Goal: Feedback & Contribution: Contribute content

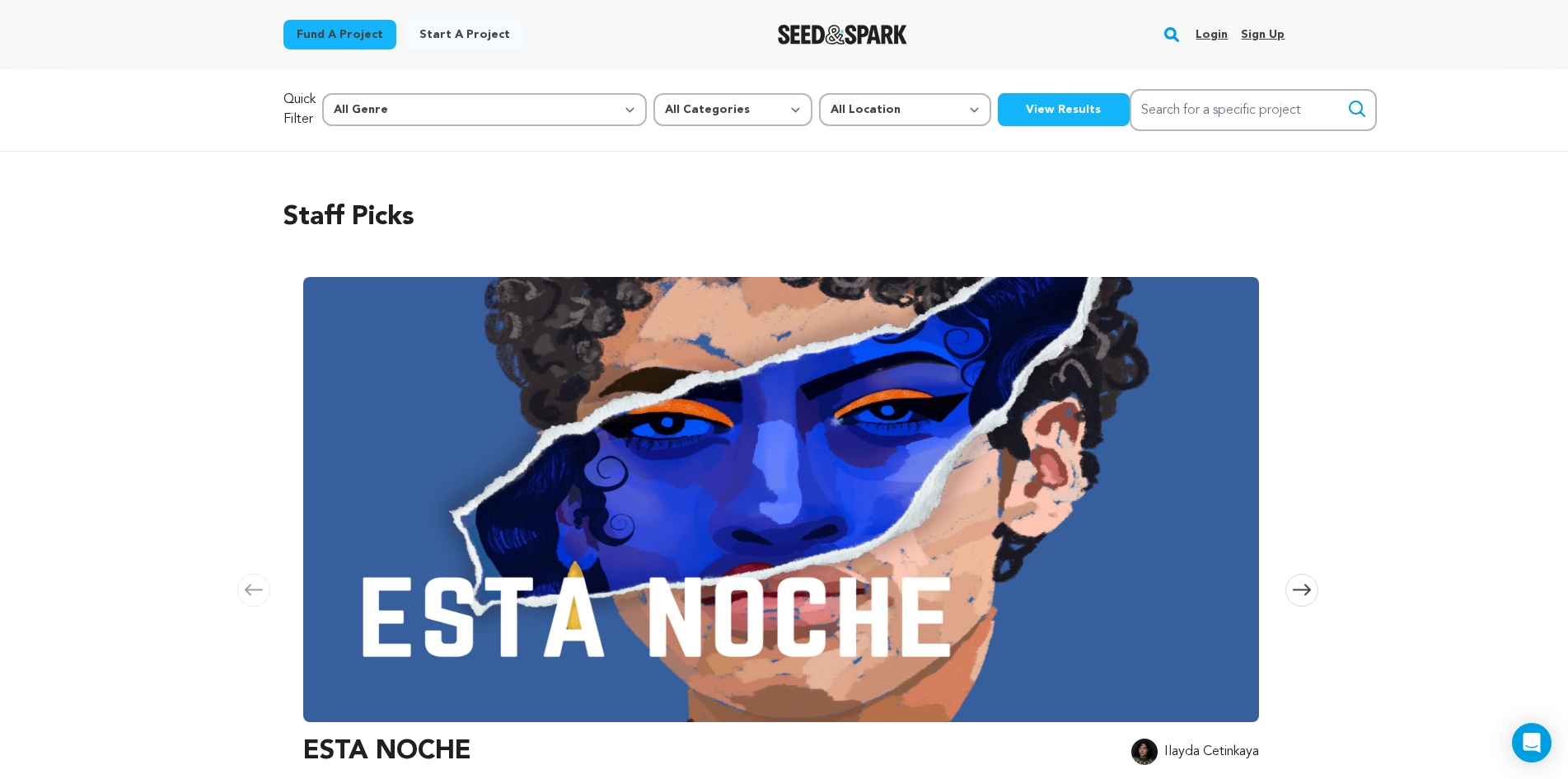
click at [1218, 27] on link "Login" at bounding box center [1212, 34] width 32 height 26
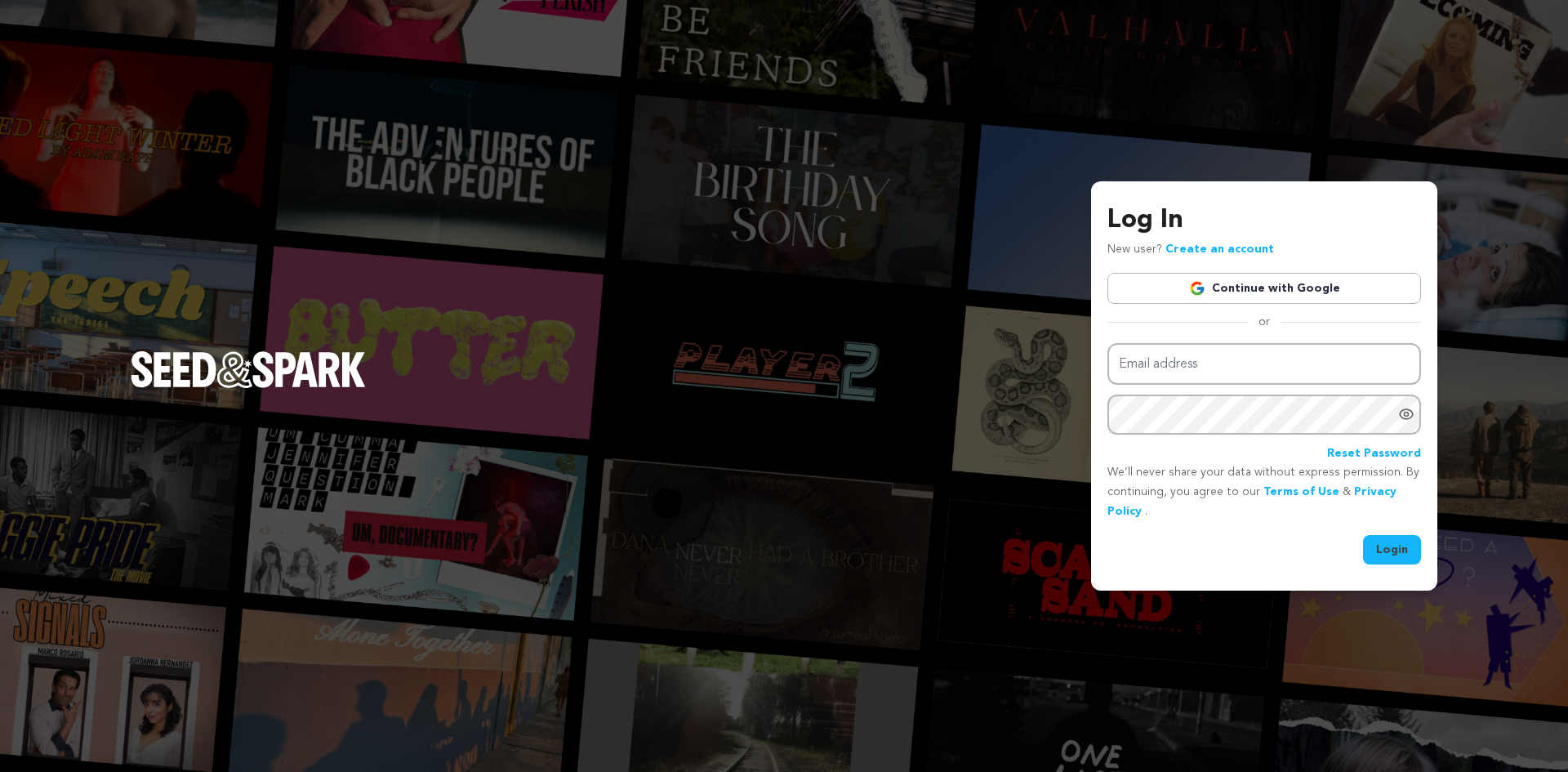
type input "[EMAIL_ADDRESS][DOMAIN_NAME]"
click at [1379, 545] on button "Login" at bounding box center [1392, 549] width 58 height 29
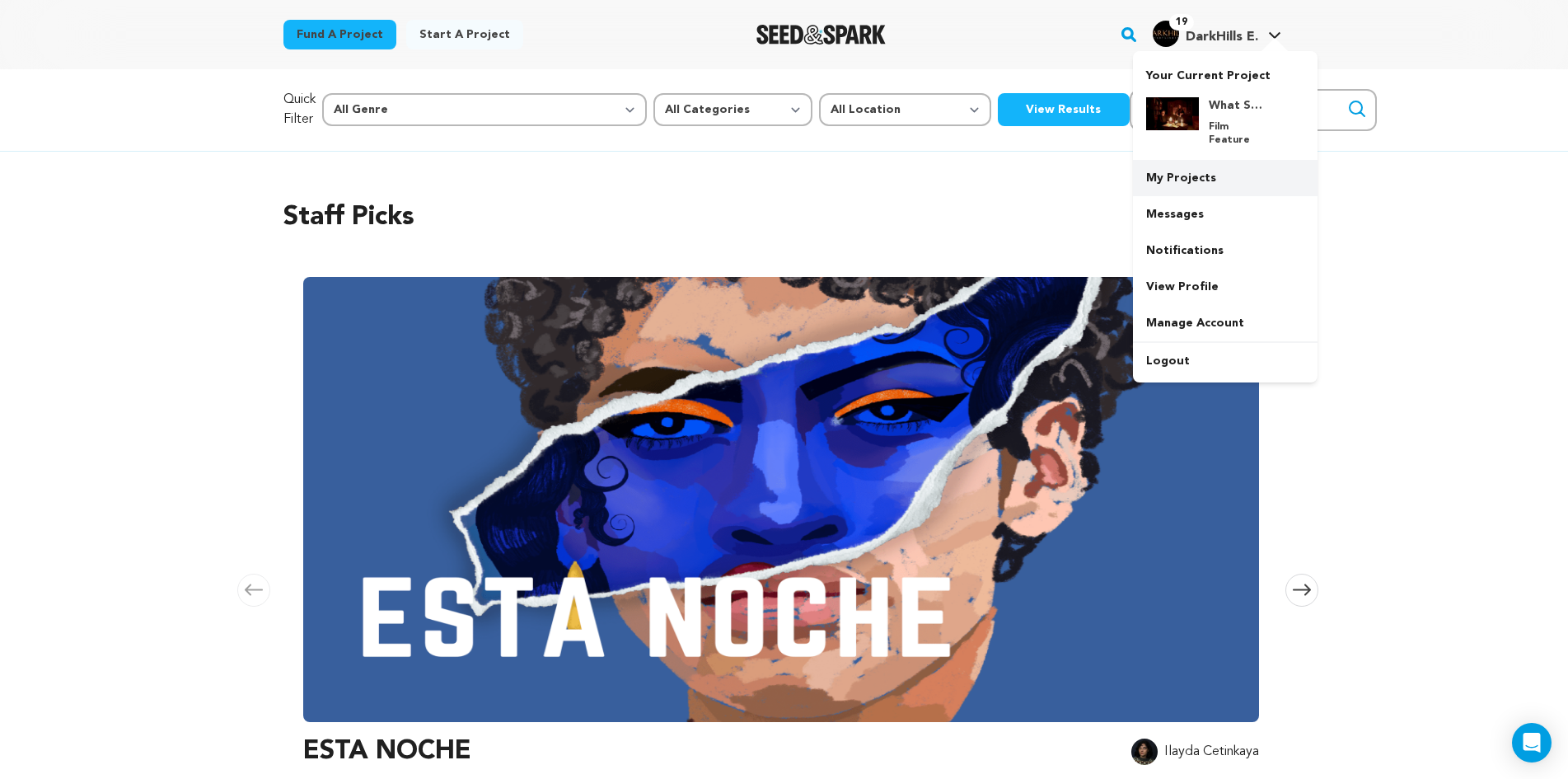
click at [1177, 167] on link "My Projects" at bounding box center [1225, 178] width 184 height 36
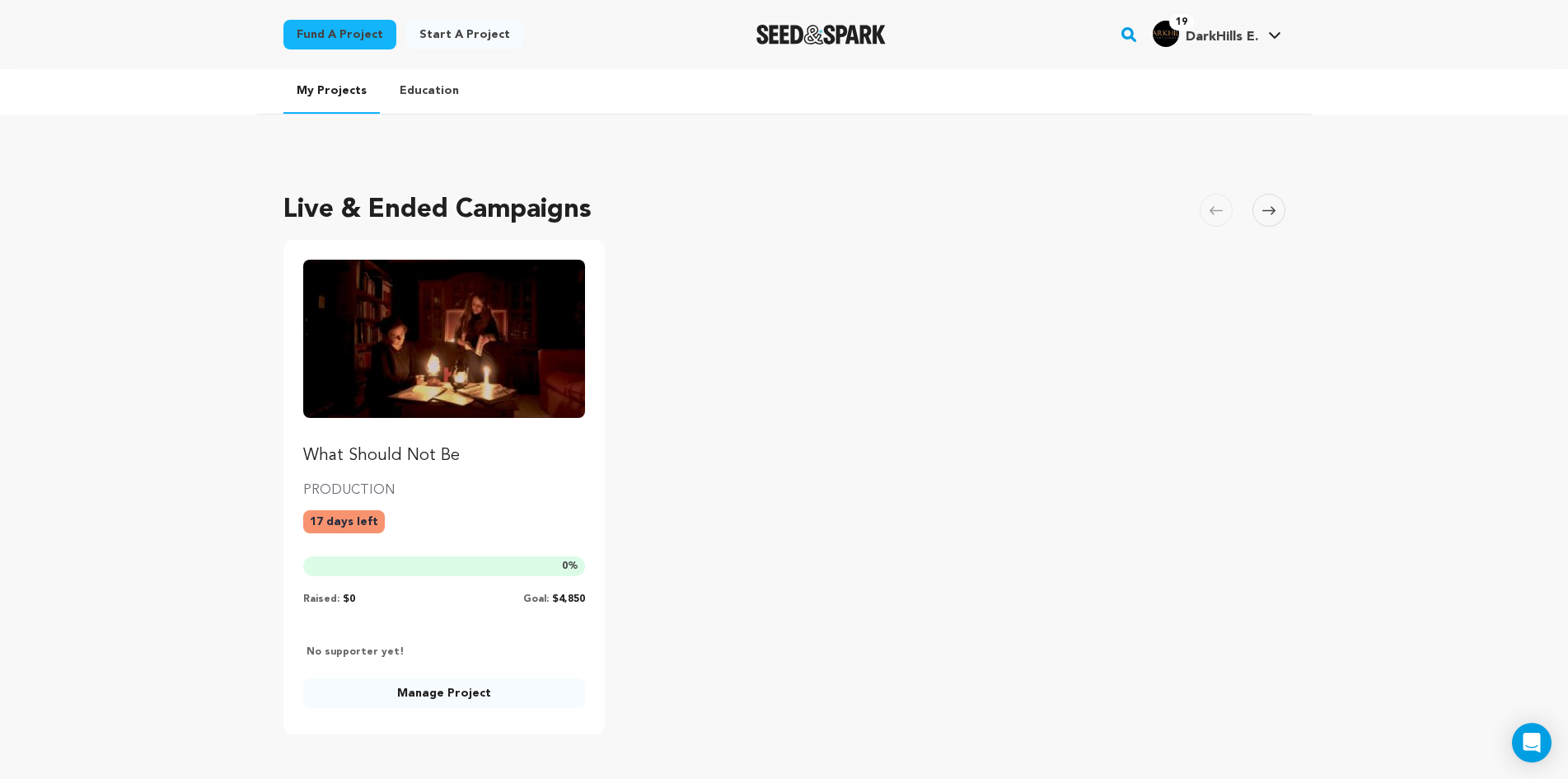
click at [520, 322] on img "Fund What Should Not Be" at bounding box center [444, 339] width 283 height 158
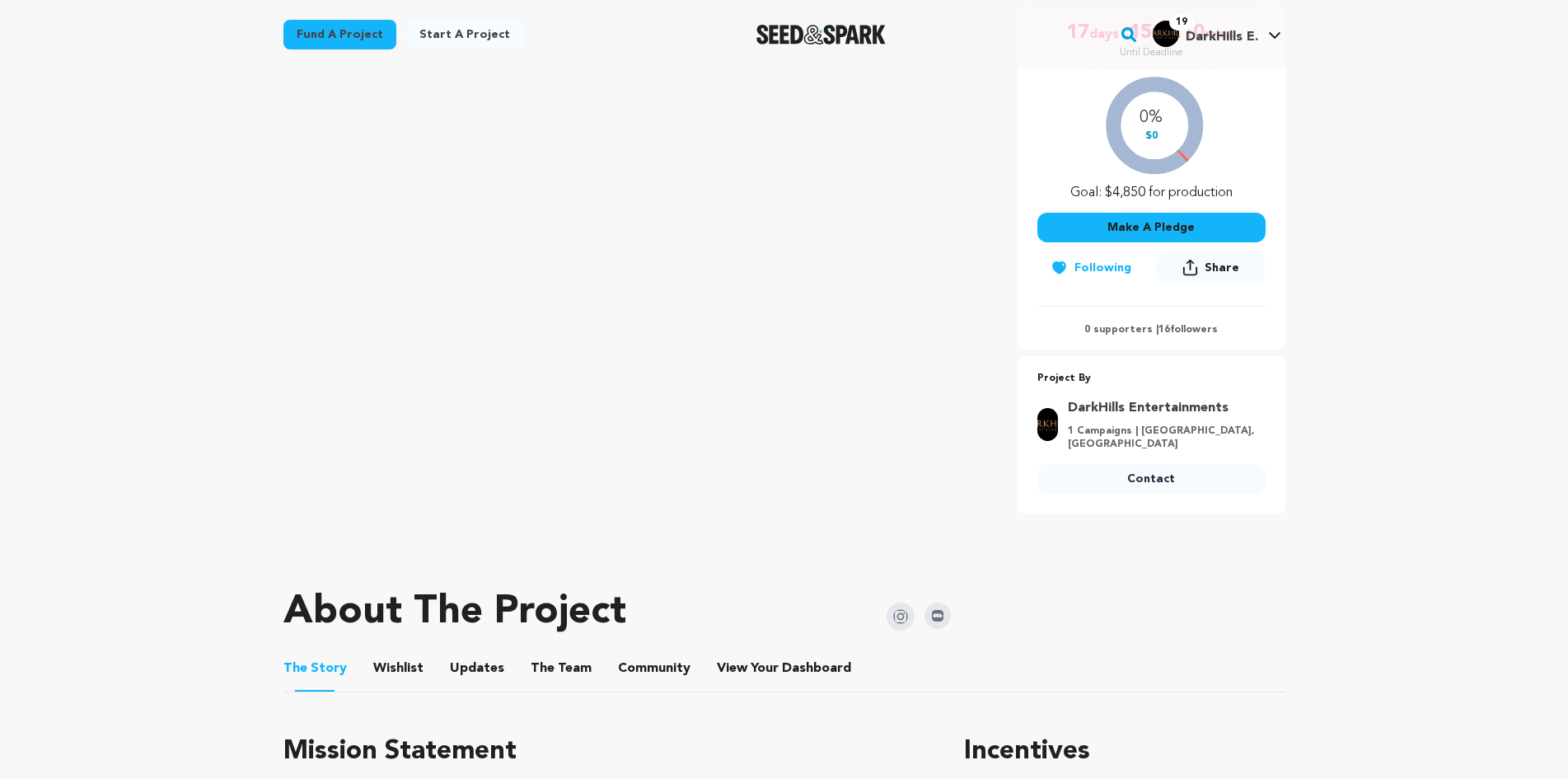
scroll to position [741, 0]
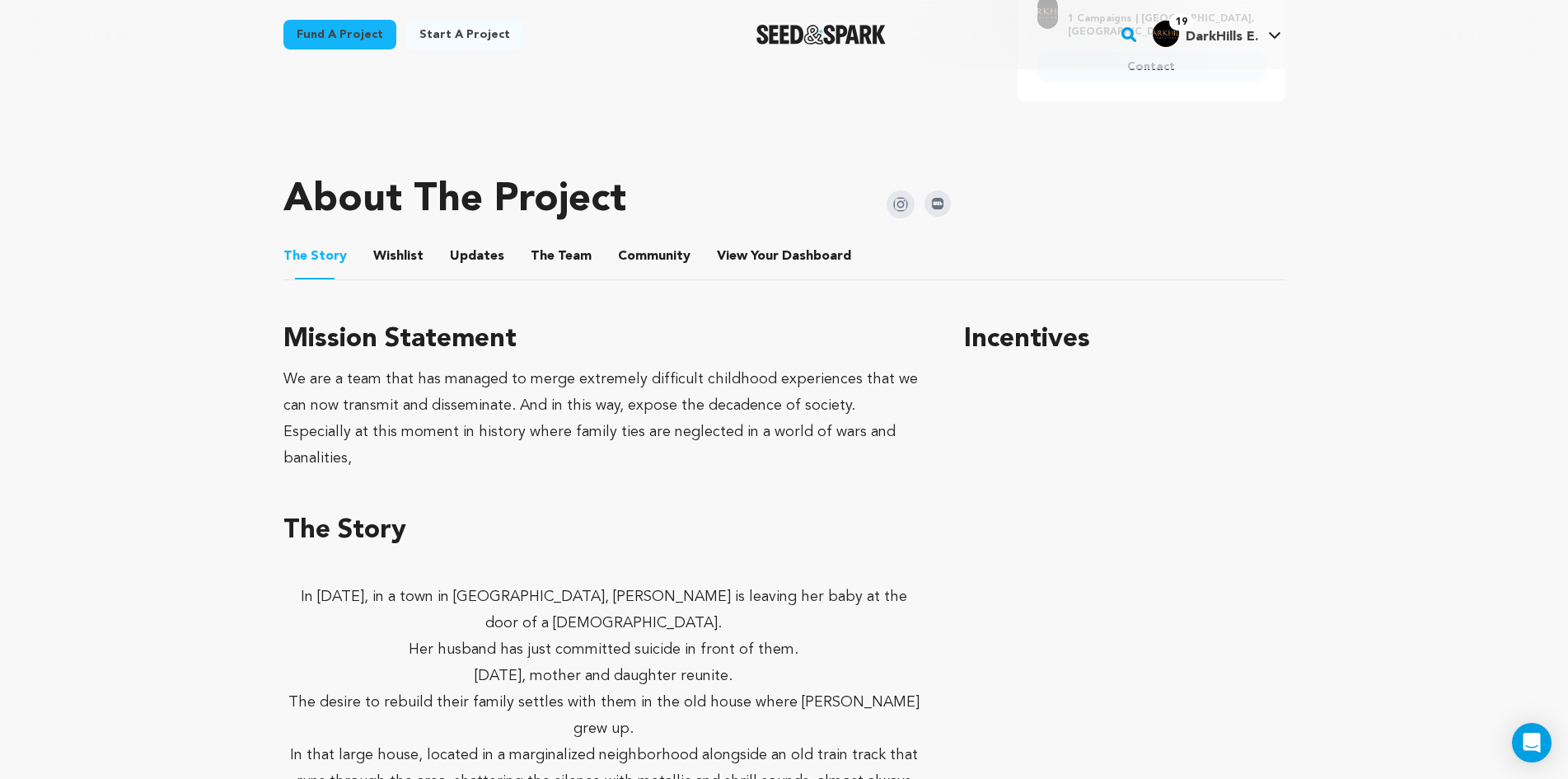
click at [566, 250] on button "The Team" at bounding box center [561, 259] width 39 height 39
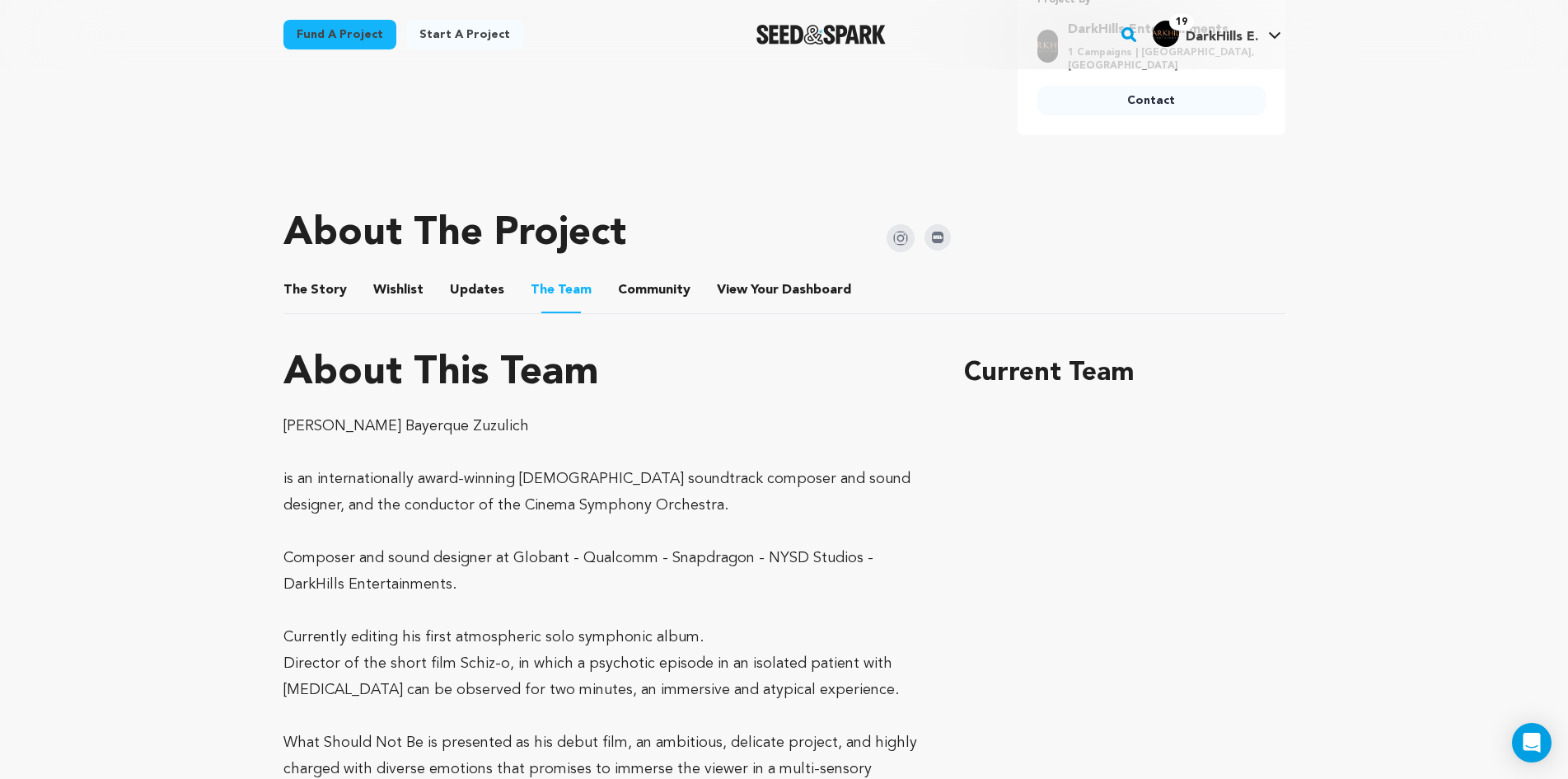
scroll to position [659, 0]
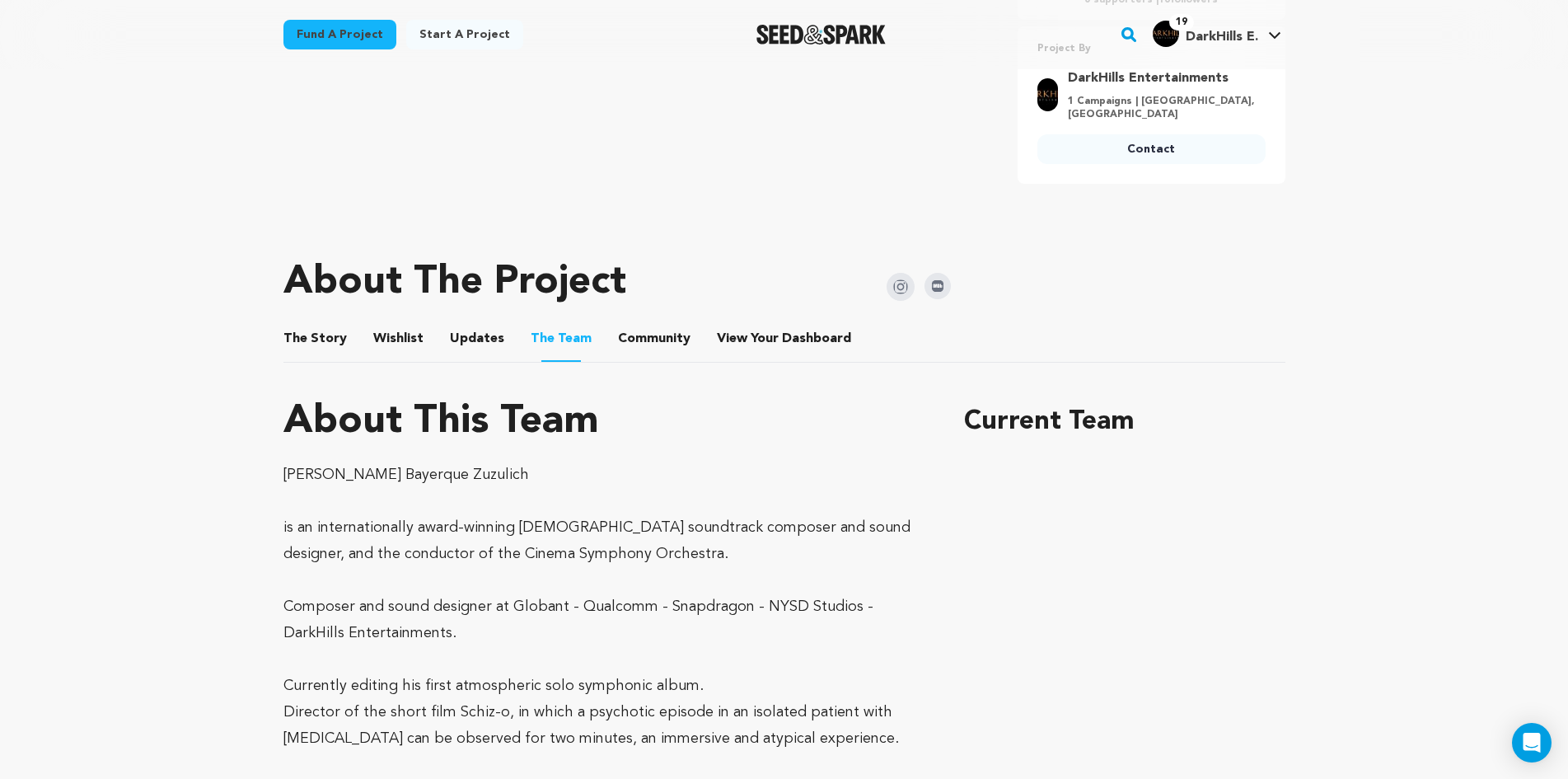
click at [323, 335] on button "The Story" at bounding box center [314, 341] width 39 height 39
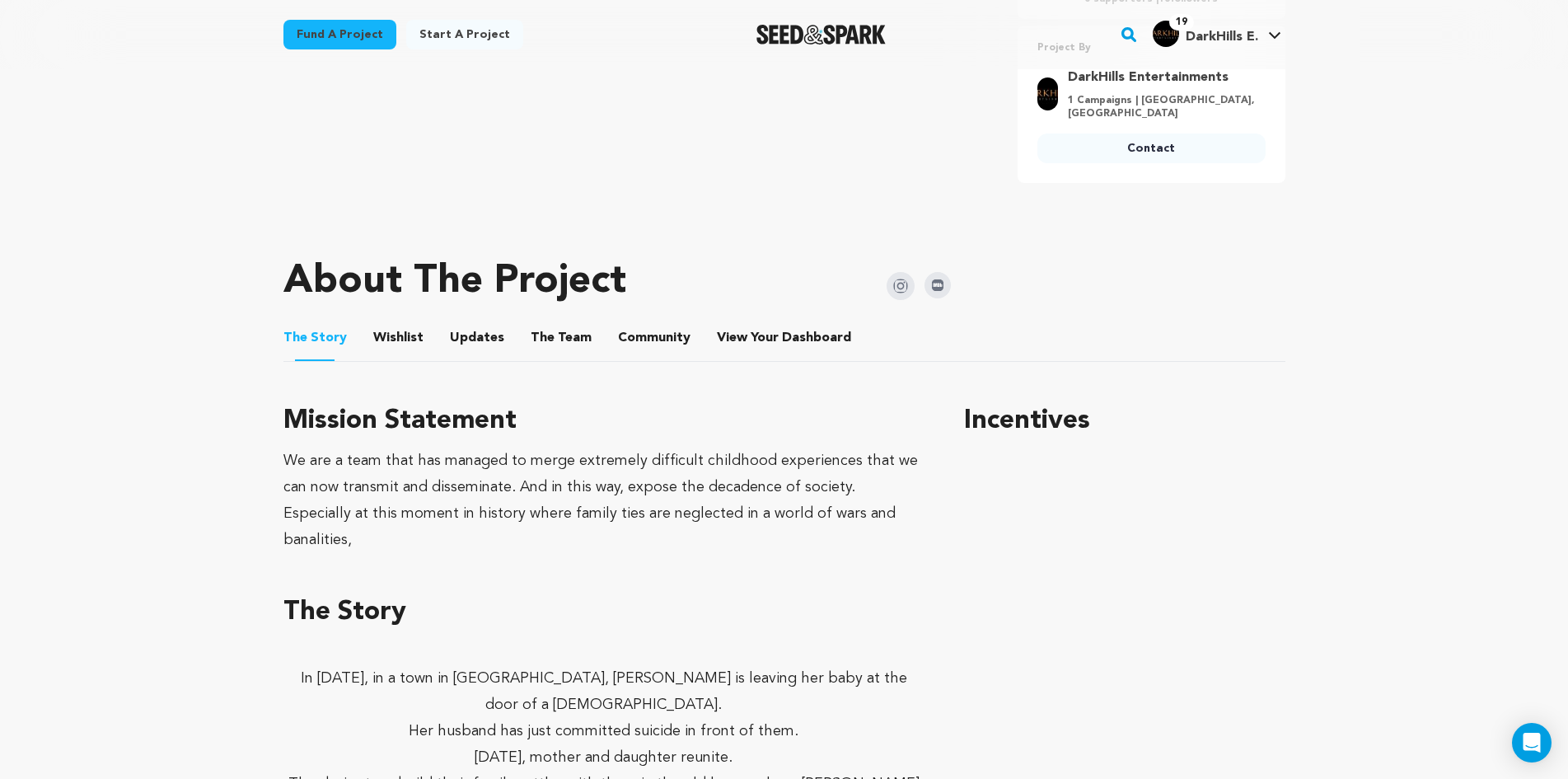
scroll to position [659, 0]
click at [397, 350] on button "Wishlist" at bounding box center [397, 341] width 39 height 39
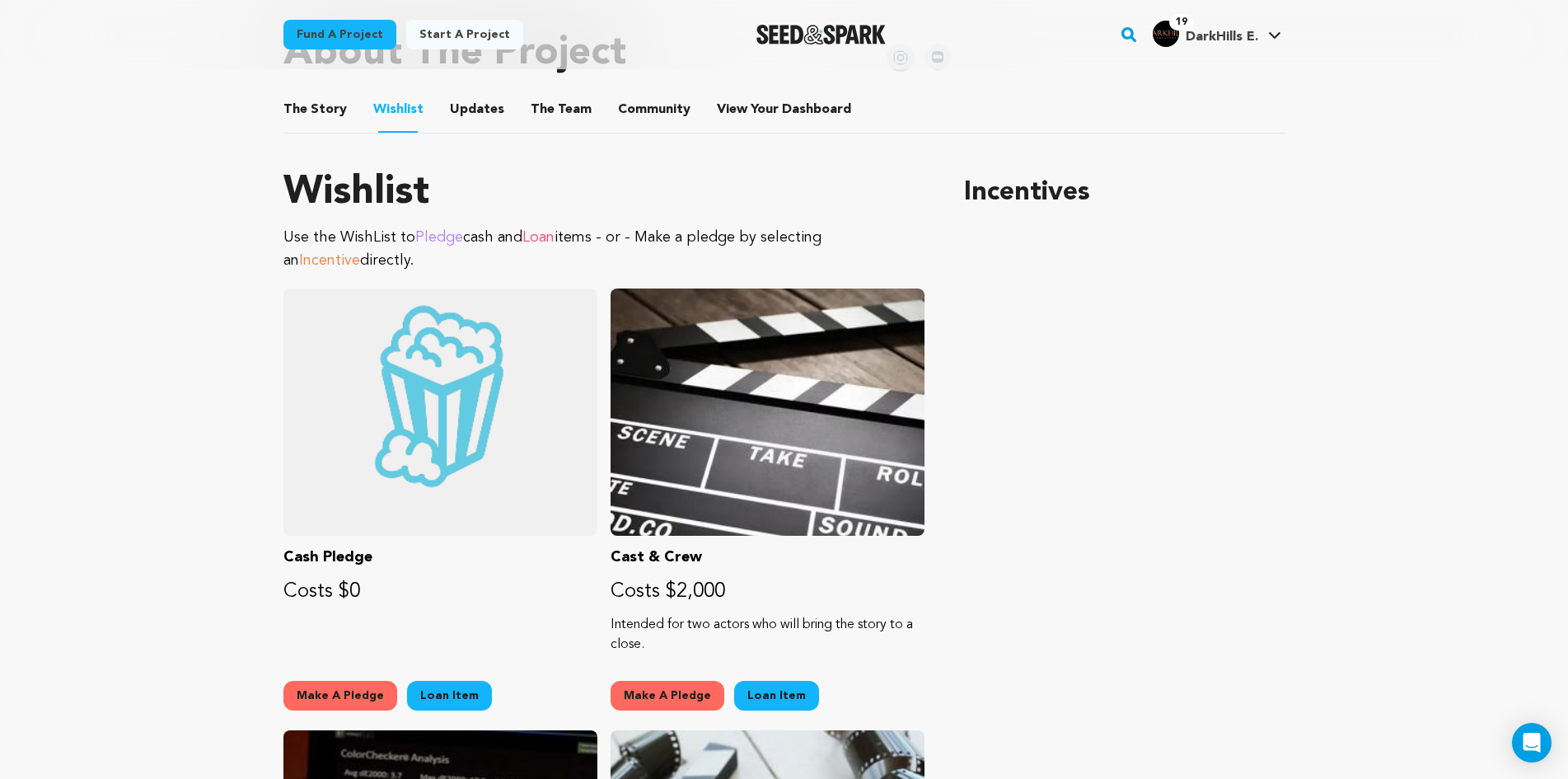
scroll to position [824, 0]
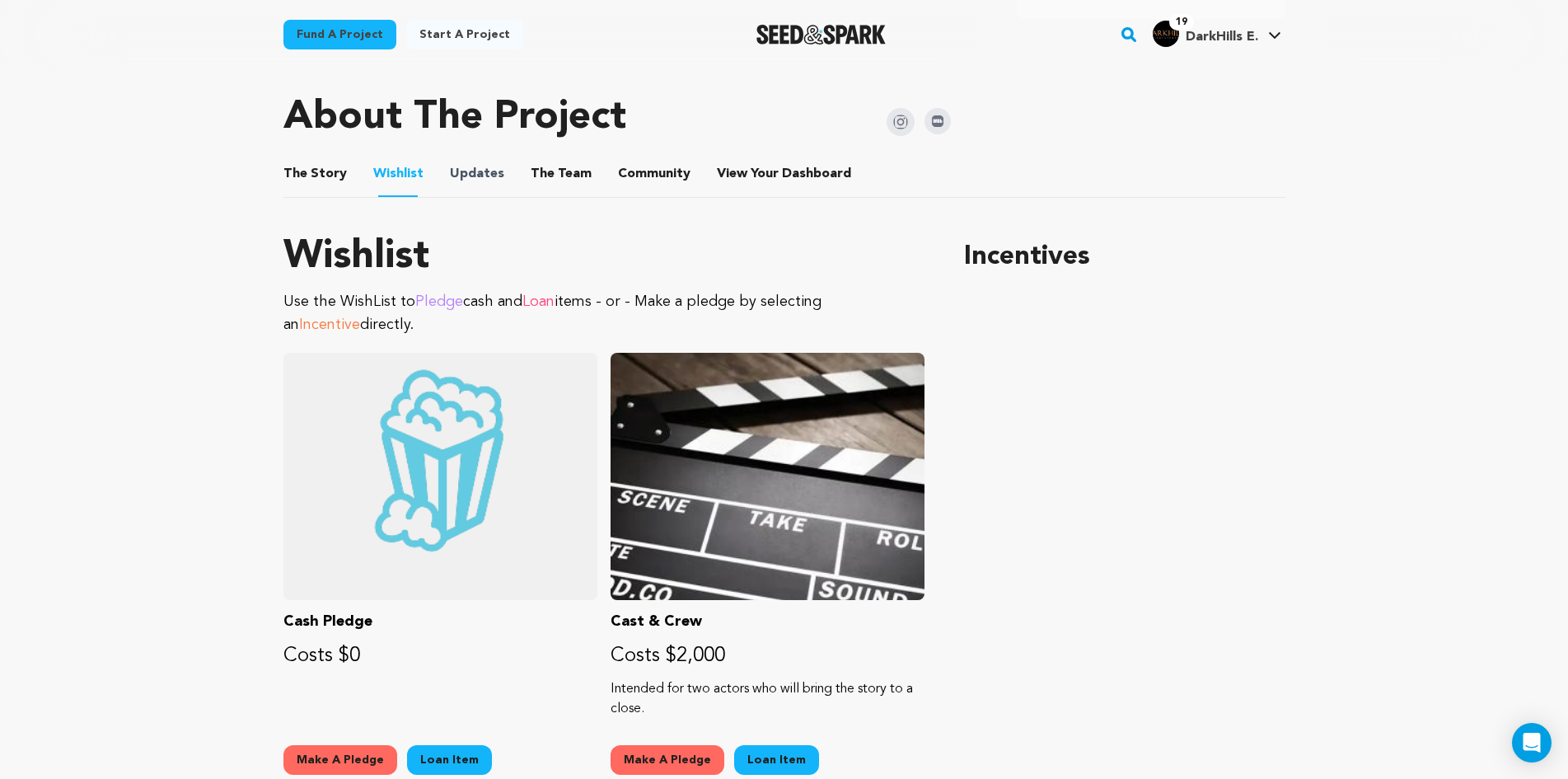
click at [495, 182] on span "Updates" at bounding box center [477, 174] width 55 height 20
click at [479, 183] on button "Updates" at bounding box center [476, 177] width 39 height 39
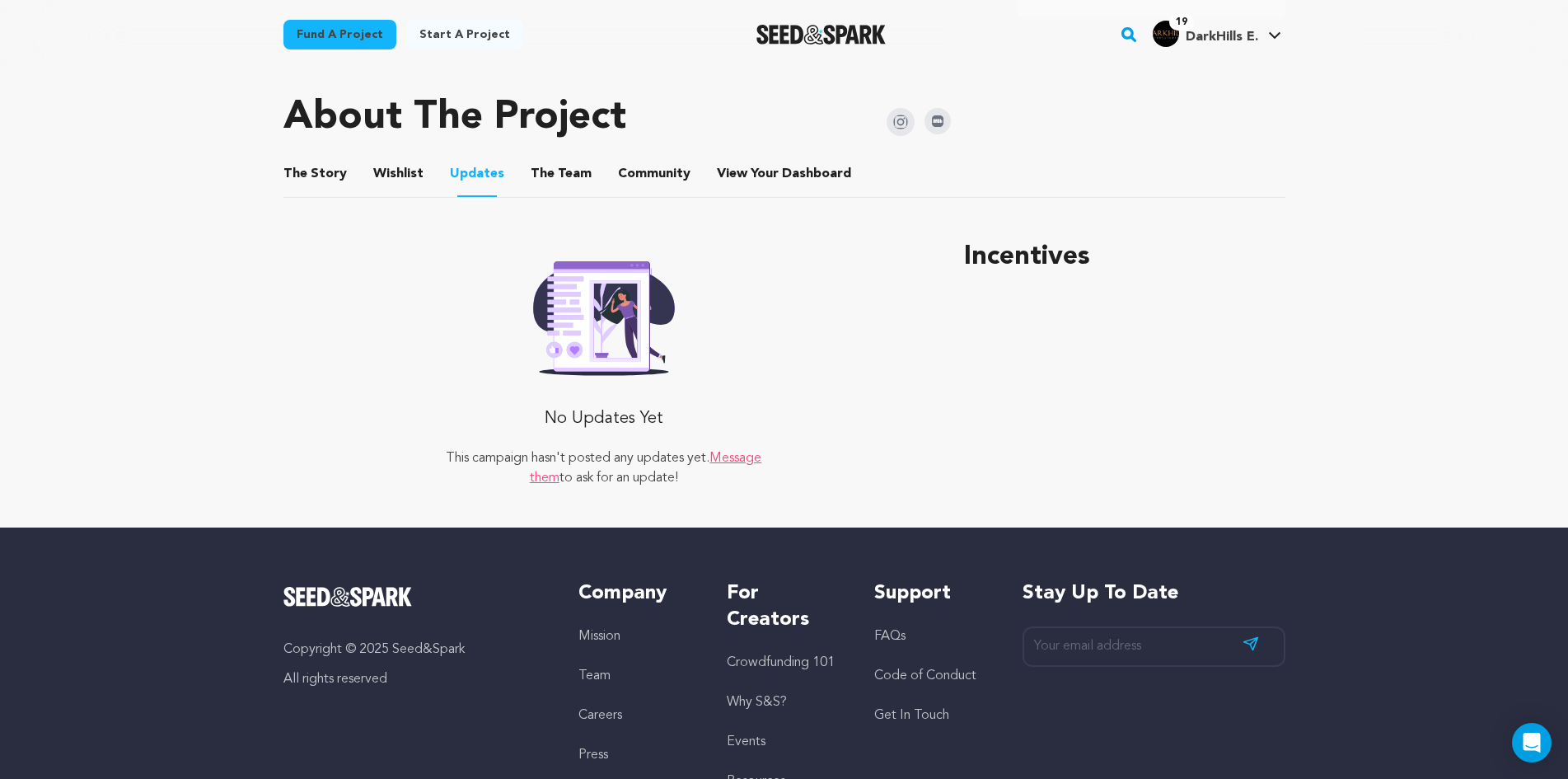
click at [542, 169] on button "The Team" at bounding box center [561, 177] width 39 height 39
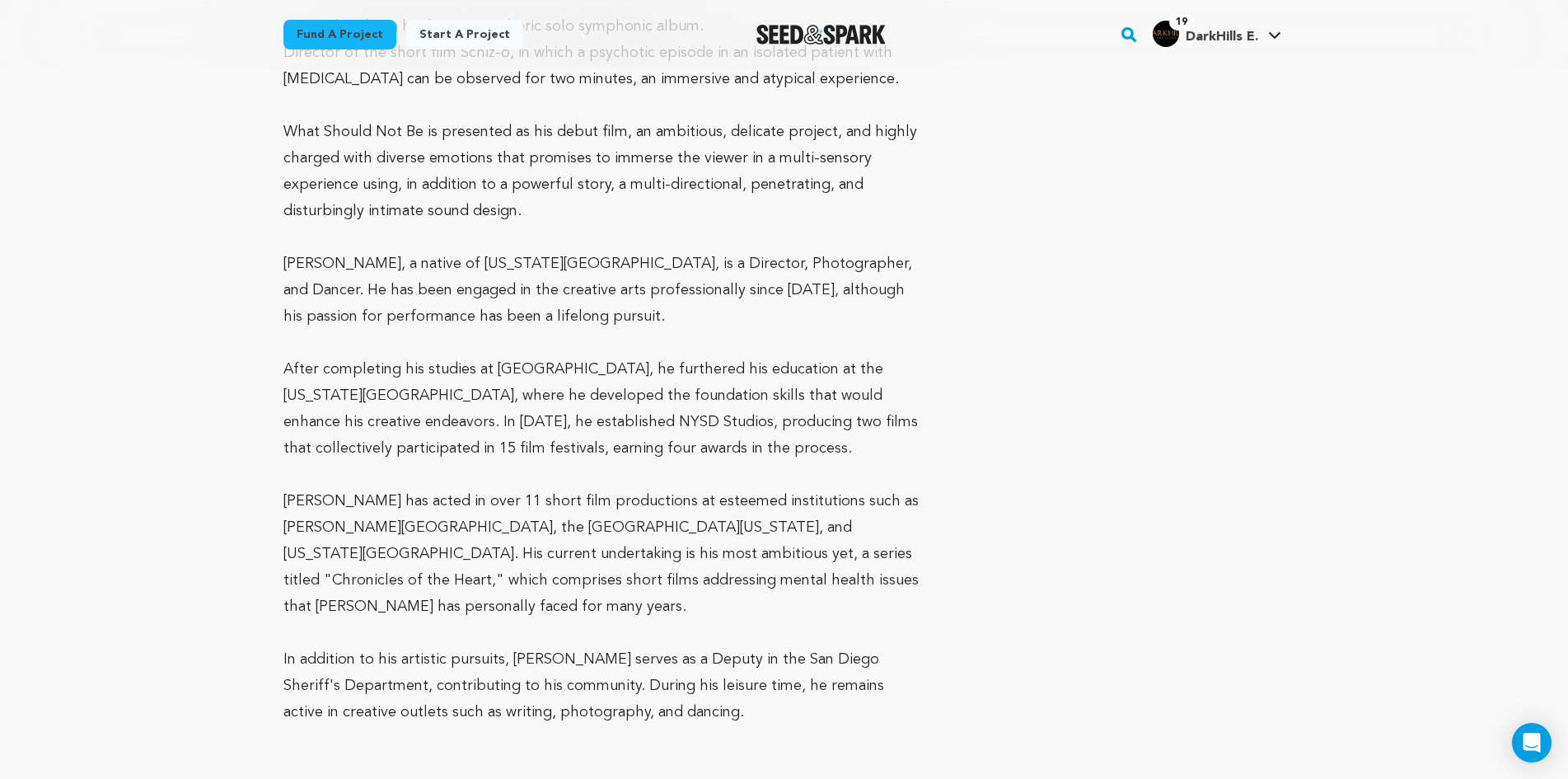
scroll to position [906, 0]
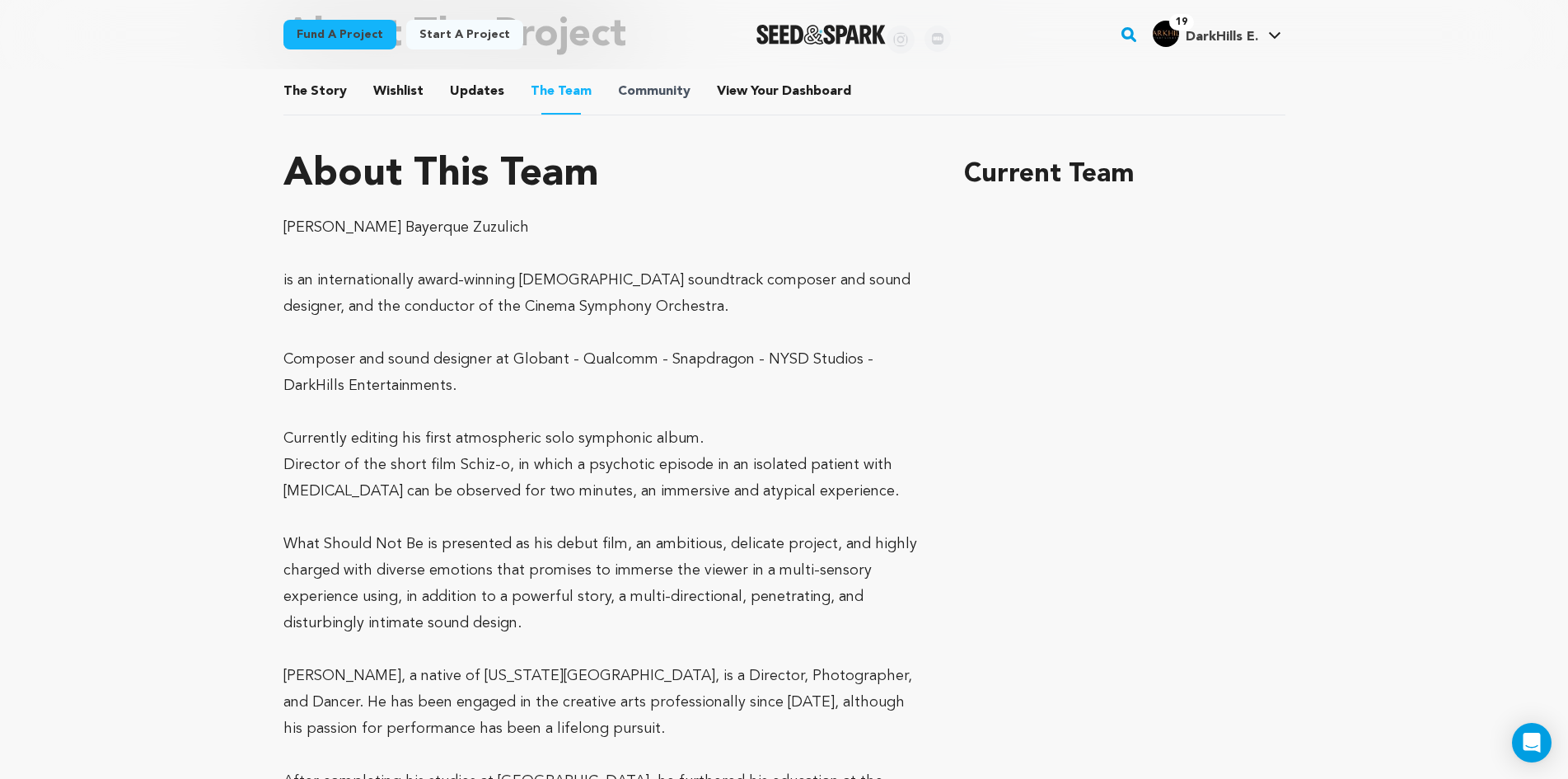
click at [664, 101] on span "Community" at bounding box center [654, 91] width 72 height 20
click at [635, 93] on button "Community" at bounding box center [654, 94] width 39 height 39
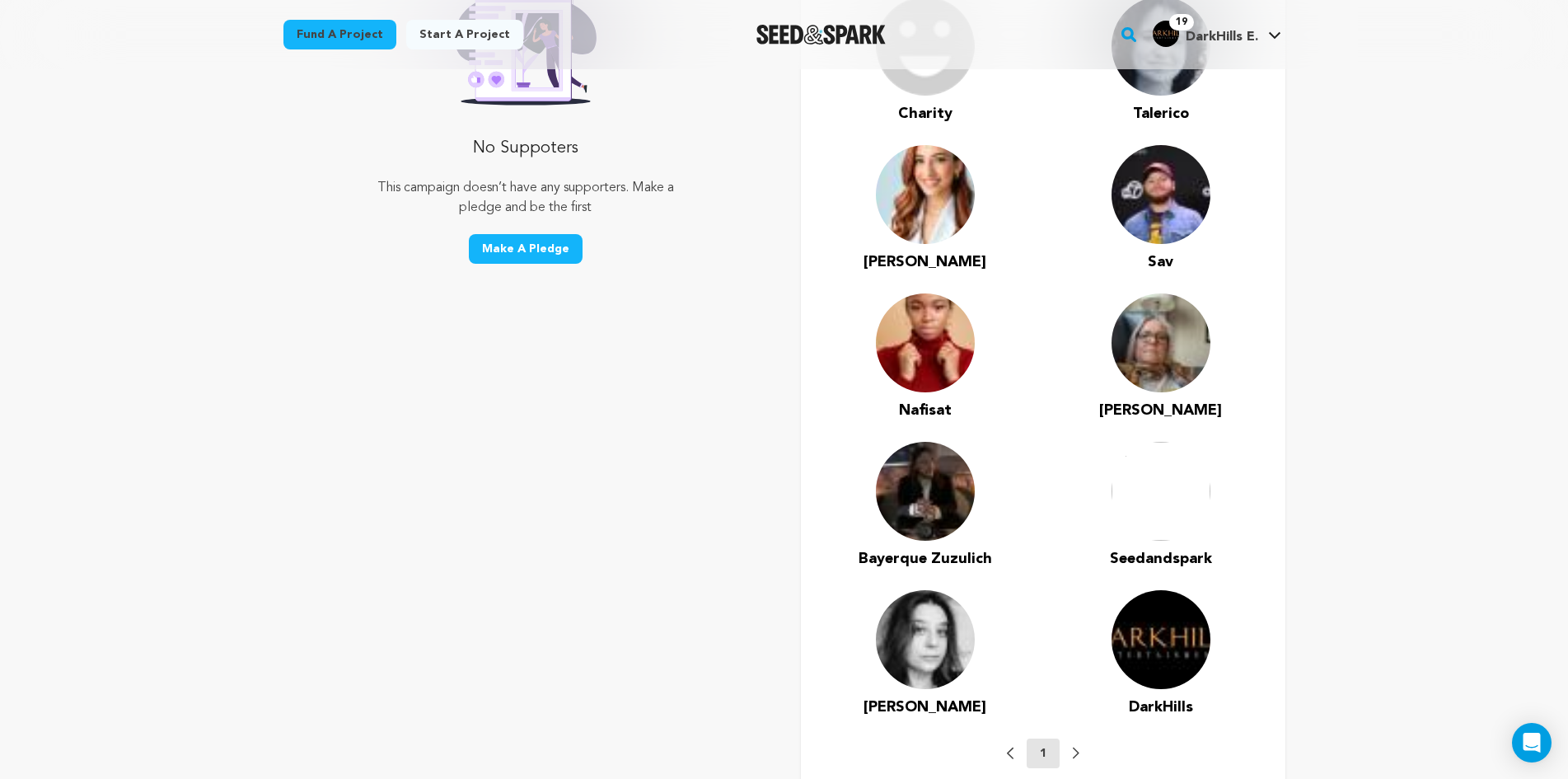
scroll to position [1236, 0]
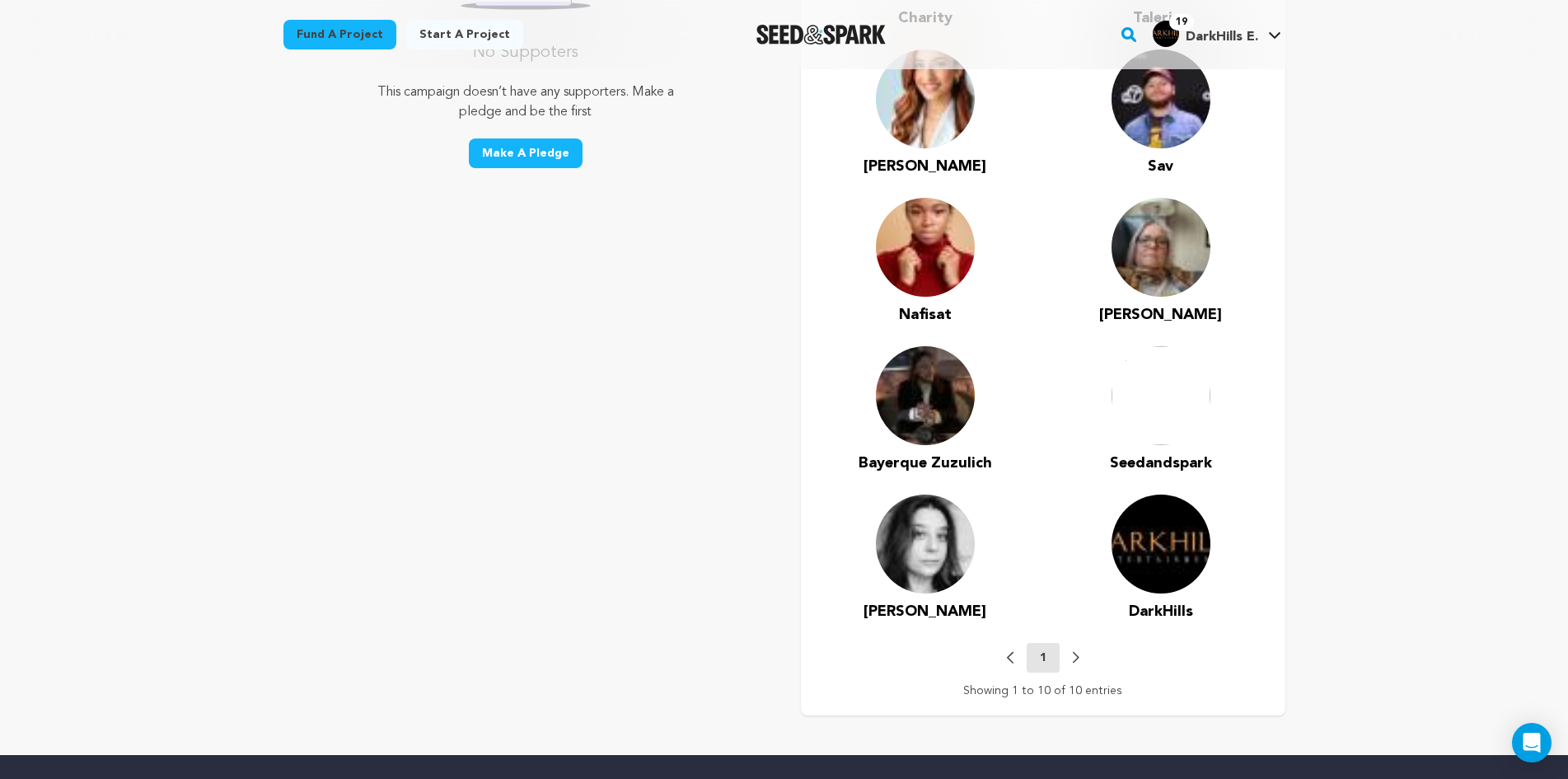
click at [921, 614] on span "Laura" at bounding box center [925, 611] width 122 height 15
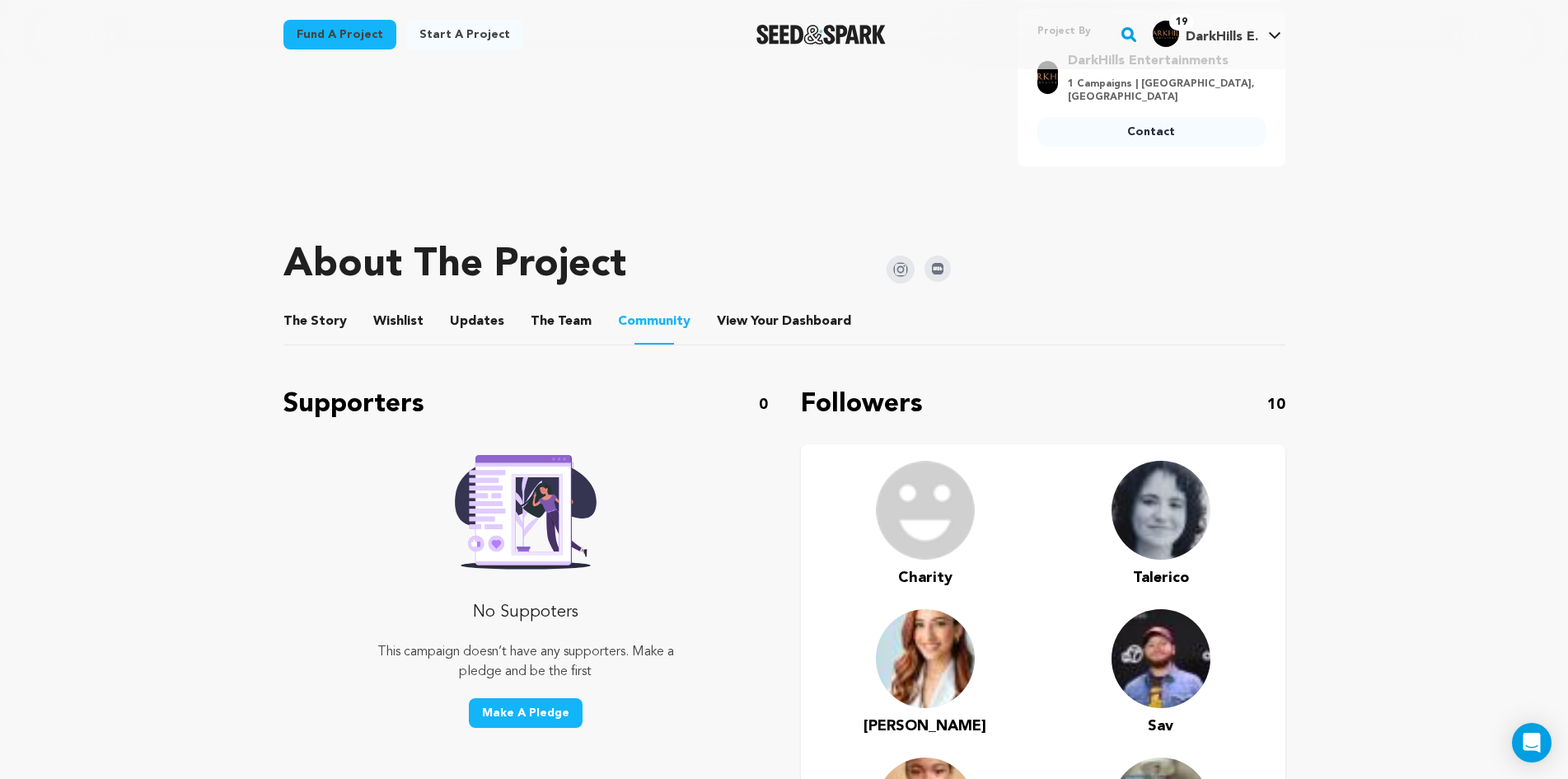
scroll to position [659, 0]
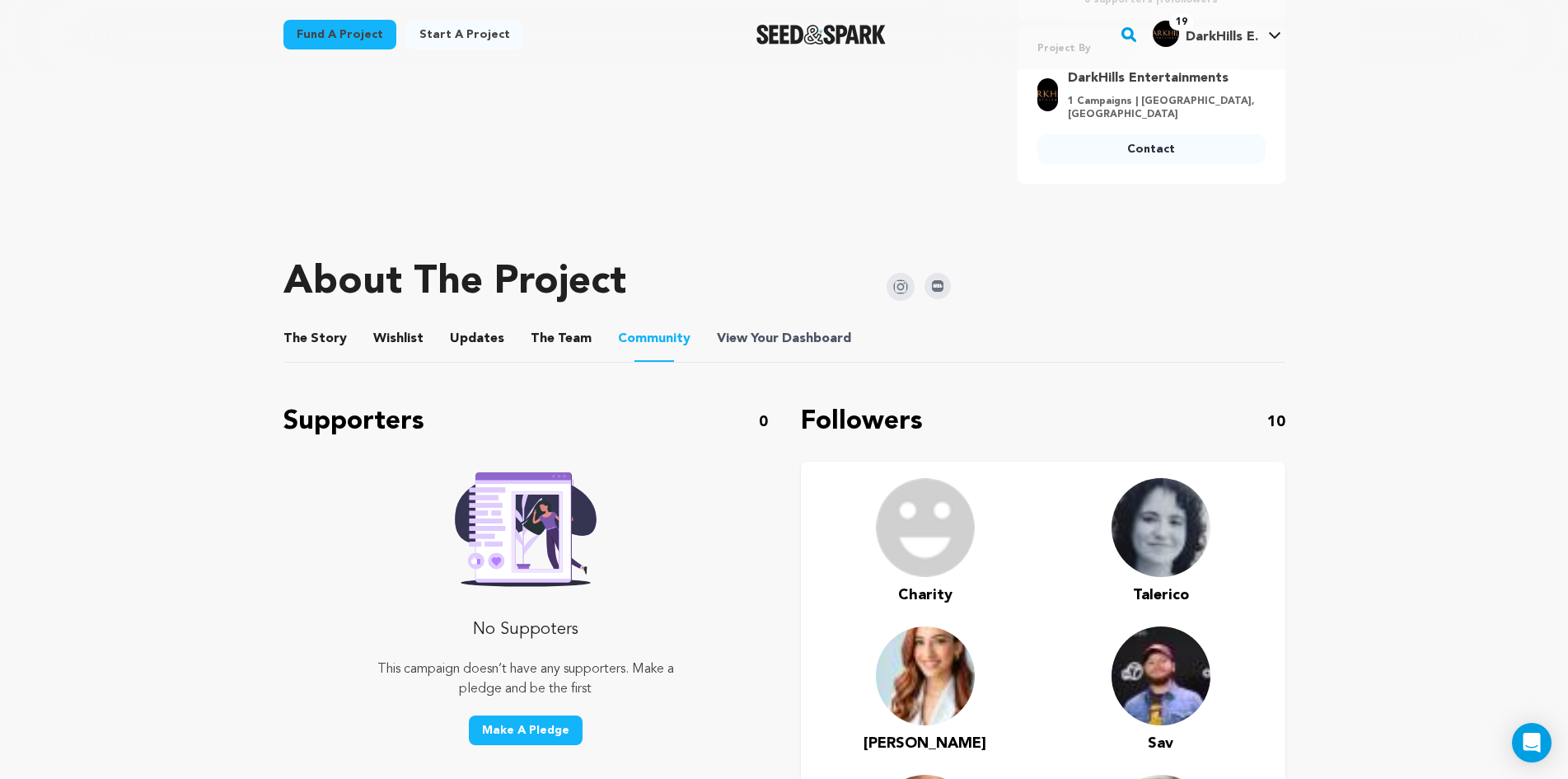
click at [770, 333] on span "View Your Dashboard" at bounding box center [786, 339] width 138 height 20
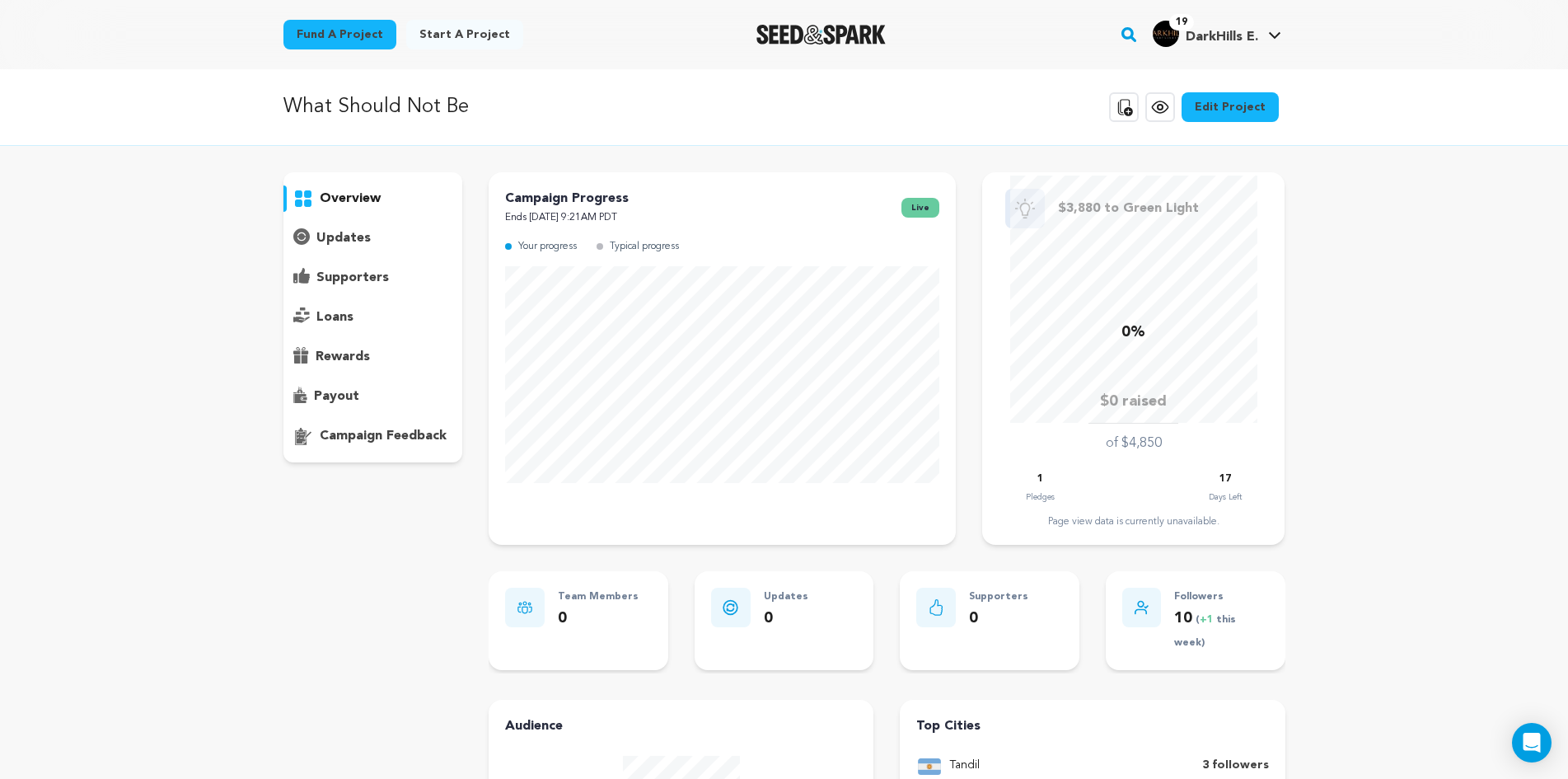
click at [1239, 106] on link "Edit Project" at bounding box center [1230, 106] width 97 height 29
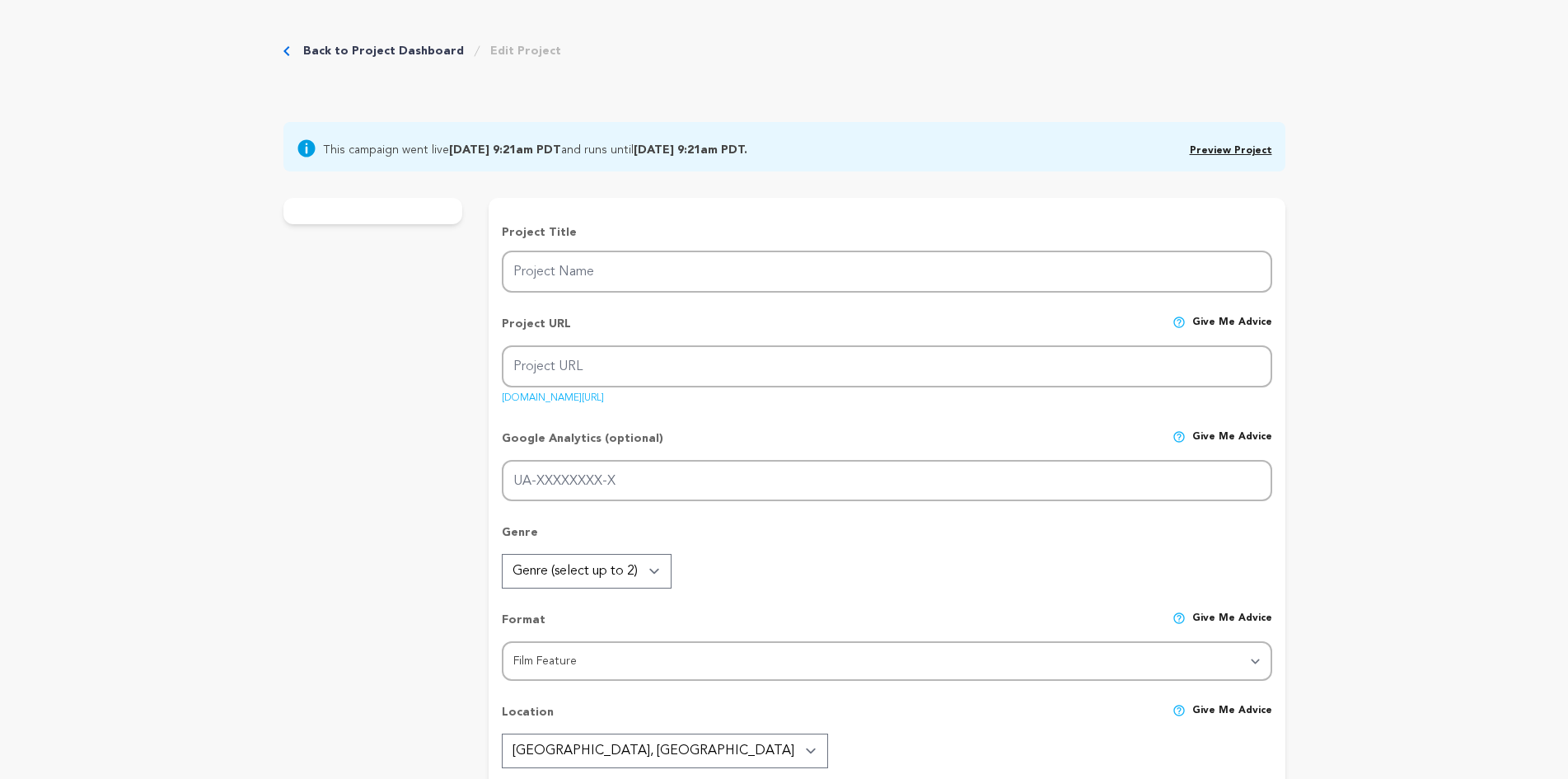
type input "What Should Not Be"
type input "what-should-not-be-1"
type input "A psychological horror film, a confusing and disturbing relationship between a …"
type textarea "[PERSON_NAME] is reunited with her daughter [PERSON_NAME] after giving her up f…"
type textarea "We are a team that has managed to merge extremely difficult childhood experienc…"
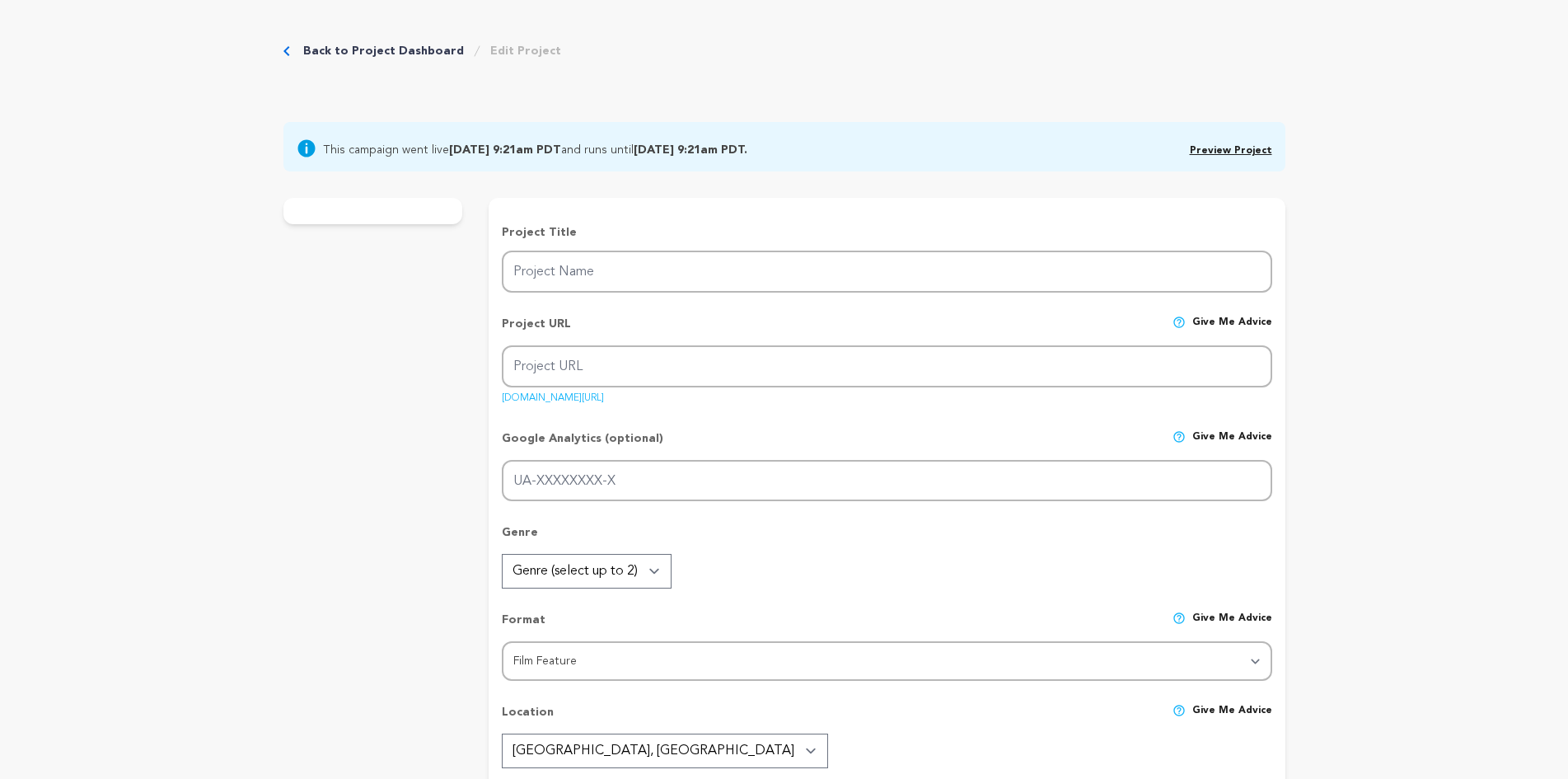
radio input "true"
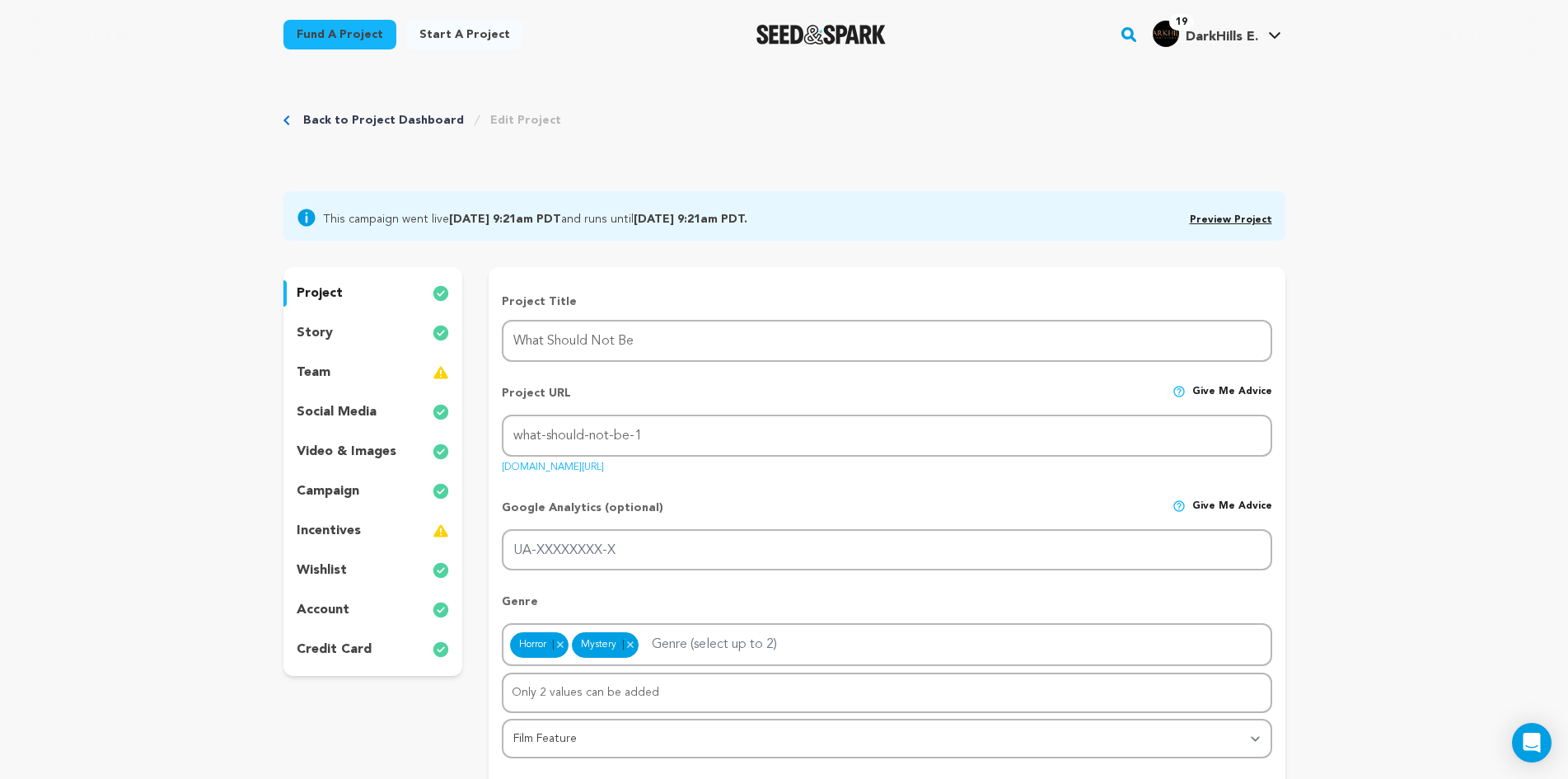
click at [345, 535] on p "incentives" at bounding box center [329, 531] width 65 height 20
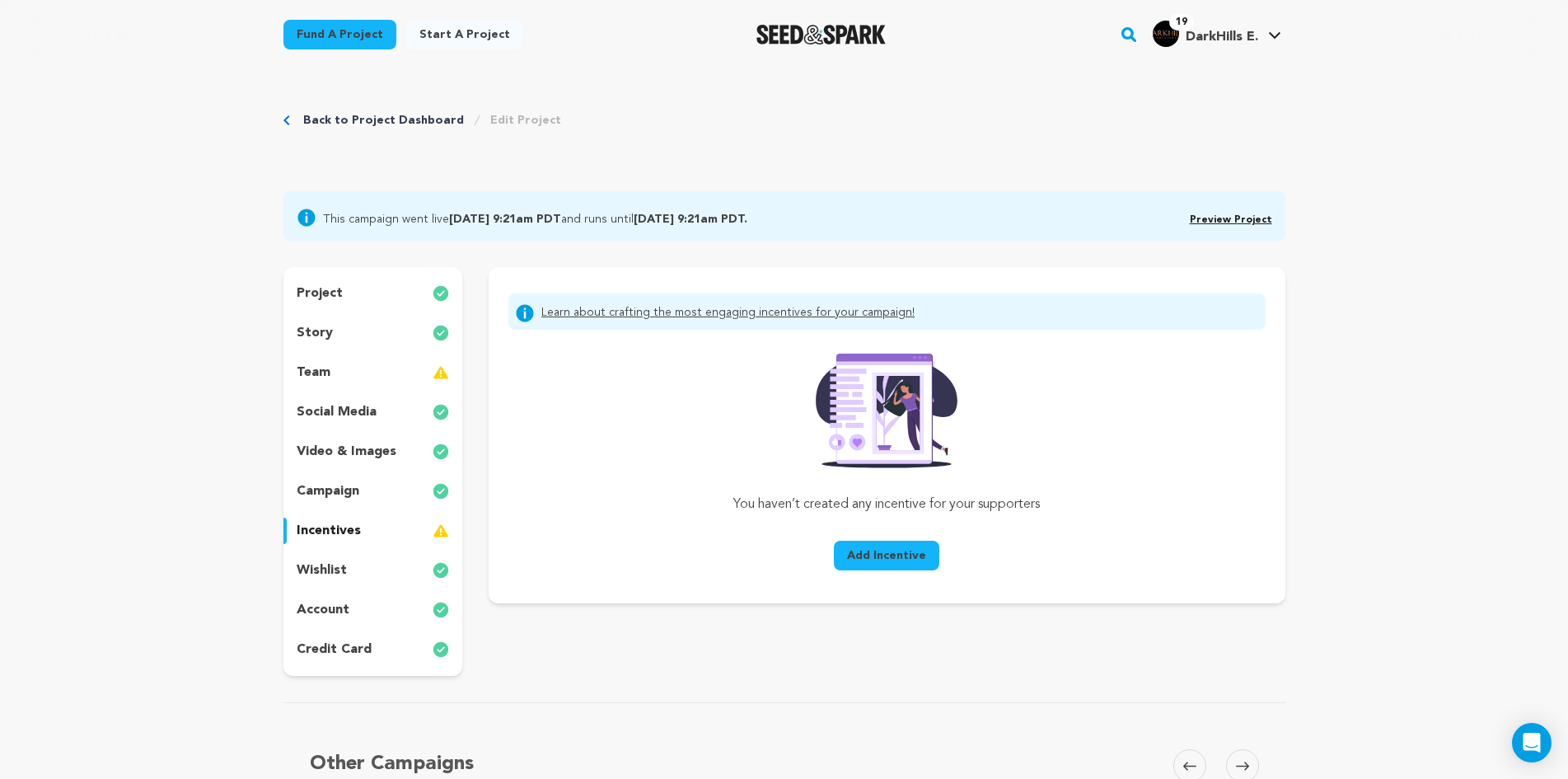
click at [340, 375] on div "team" at bounding box center [373, 371] width 179 height 26
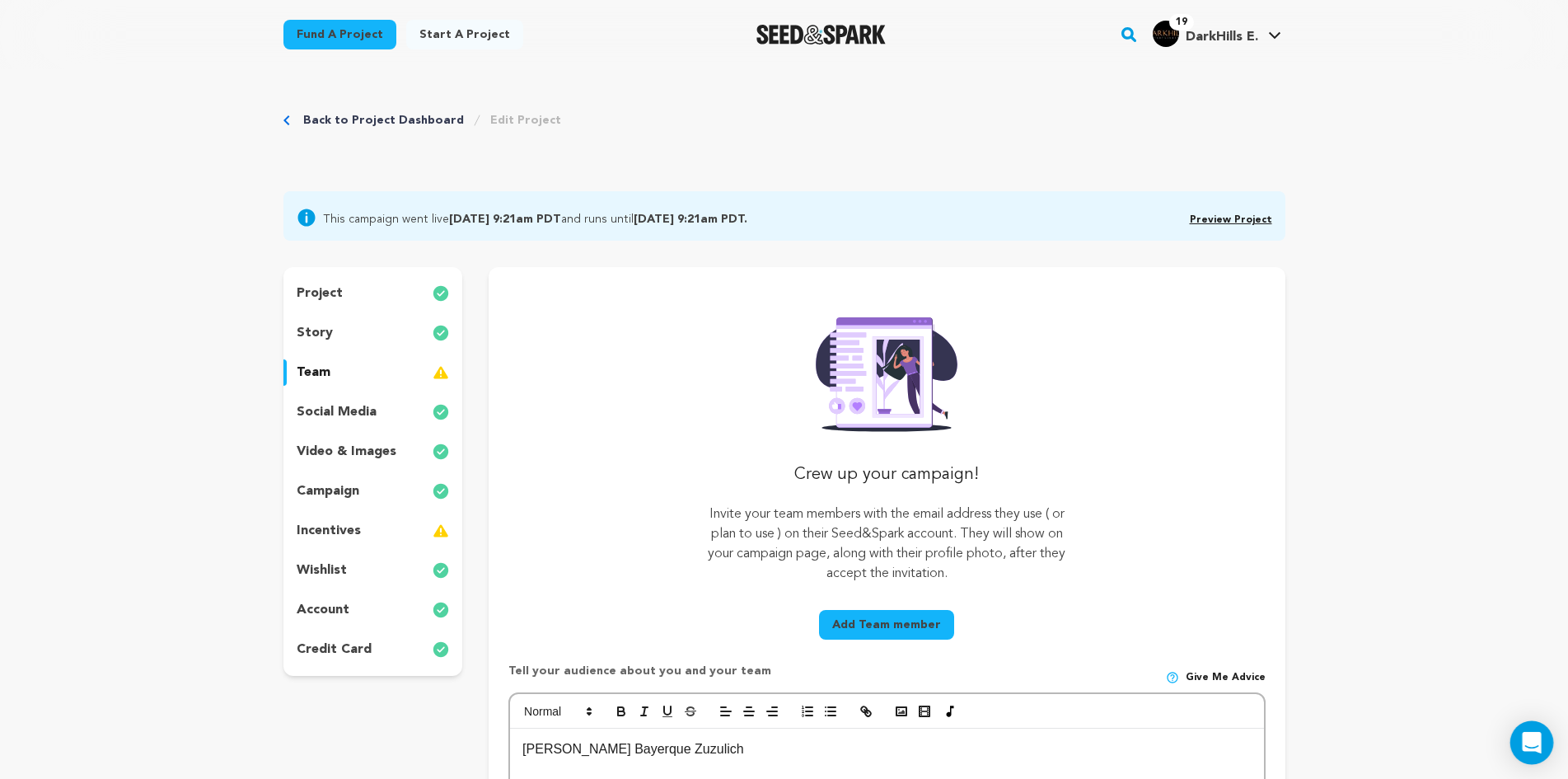
click at [1528, 747] on icon "Open Intercom Messenger" at bounding box center [1532, 743] width 22 height 22
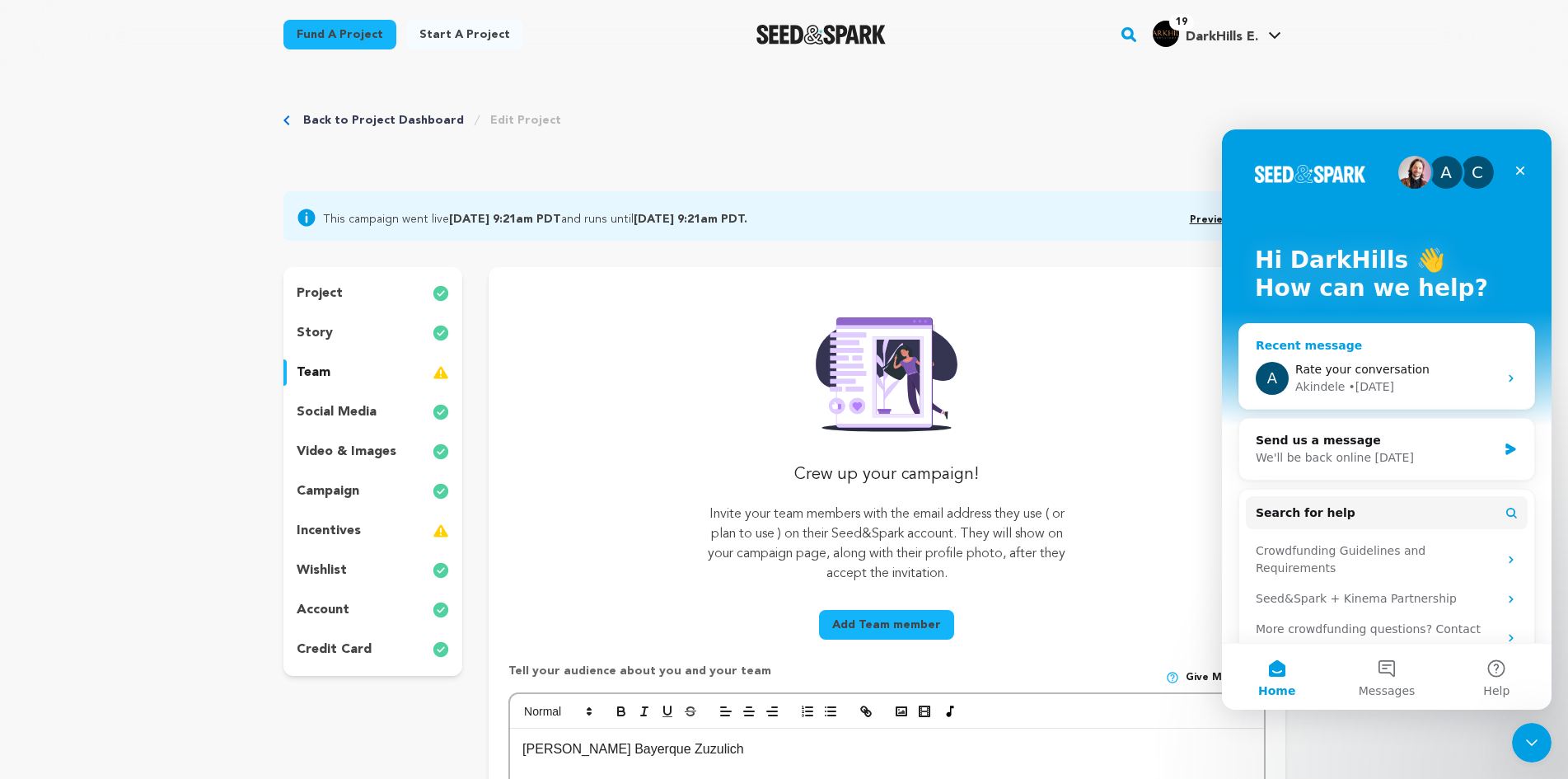
click at [1353, 371] on span "Rate your conversation" at bounding box center [1363, 369] width 134 height 13
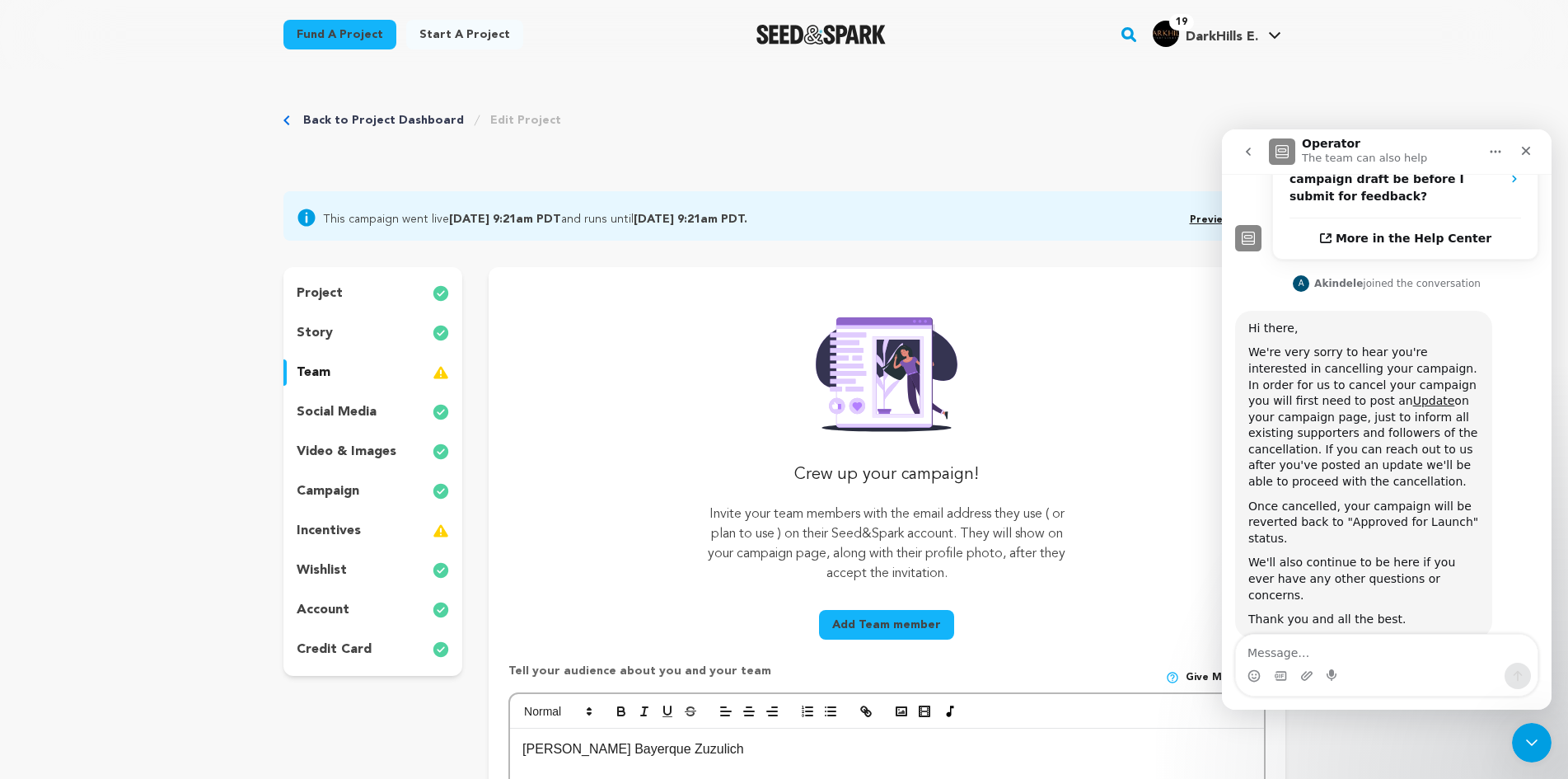
scroll to position [543, 0]
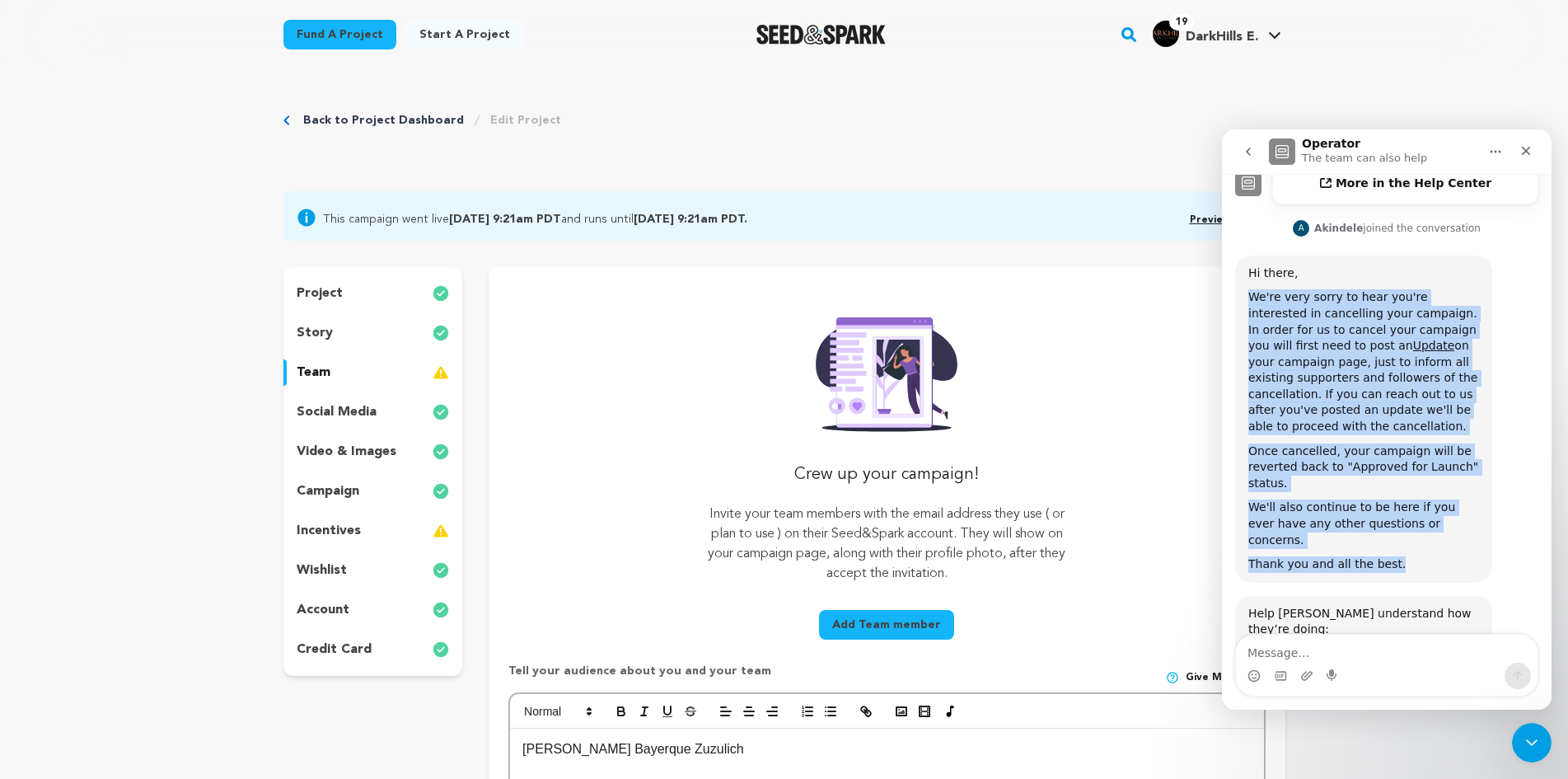
drag, startPoint x: 1249, startPoint y: 215, endPoint x: 1425, endPoint y: 459, distance: 300.9
click at [1425, 459] on div "Hi there, We're very sorry to hear you're interested in cancelling your campaig…" at bounding box center [1363, 419] width 257 height 327
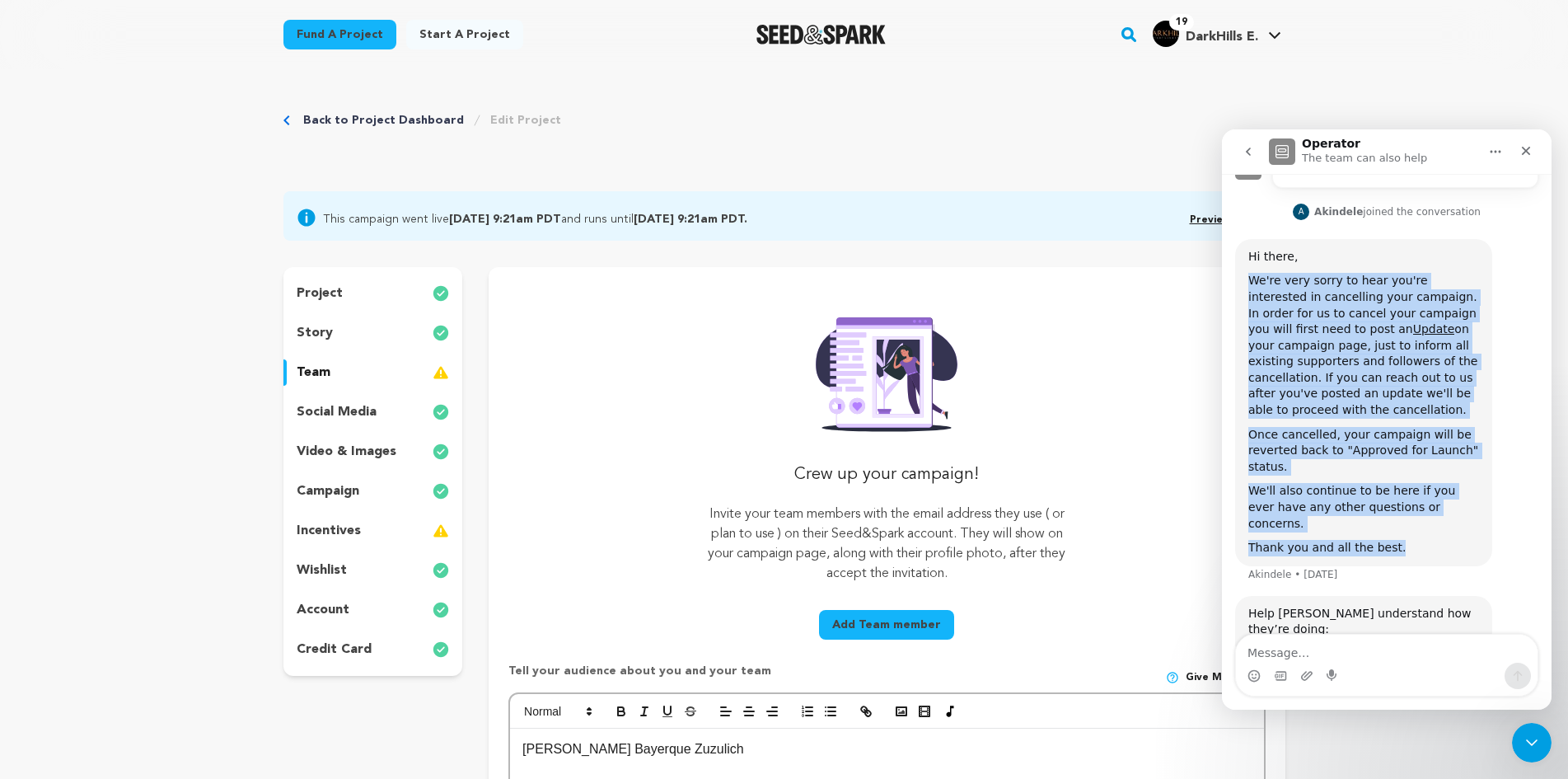
copy div "We're very sorry to hear you're interested in cancelling your campaign. In orde…"
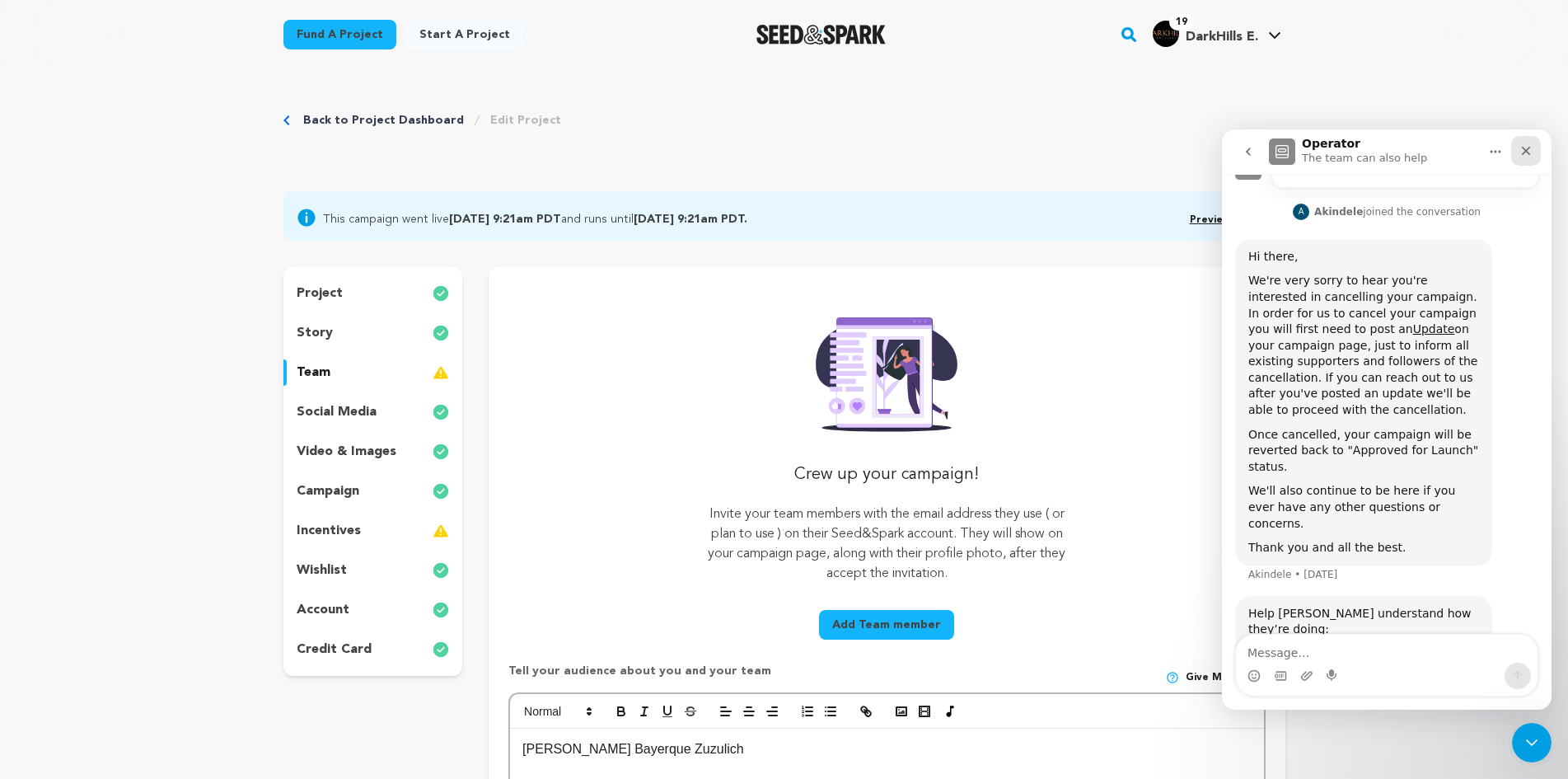
click at [1527, 154] on icon "Close" at bounding box center [1526, 151] width 13 height 13
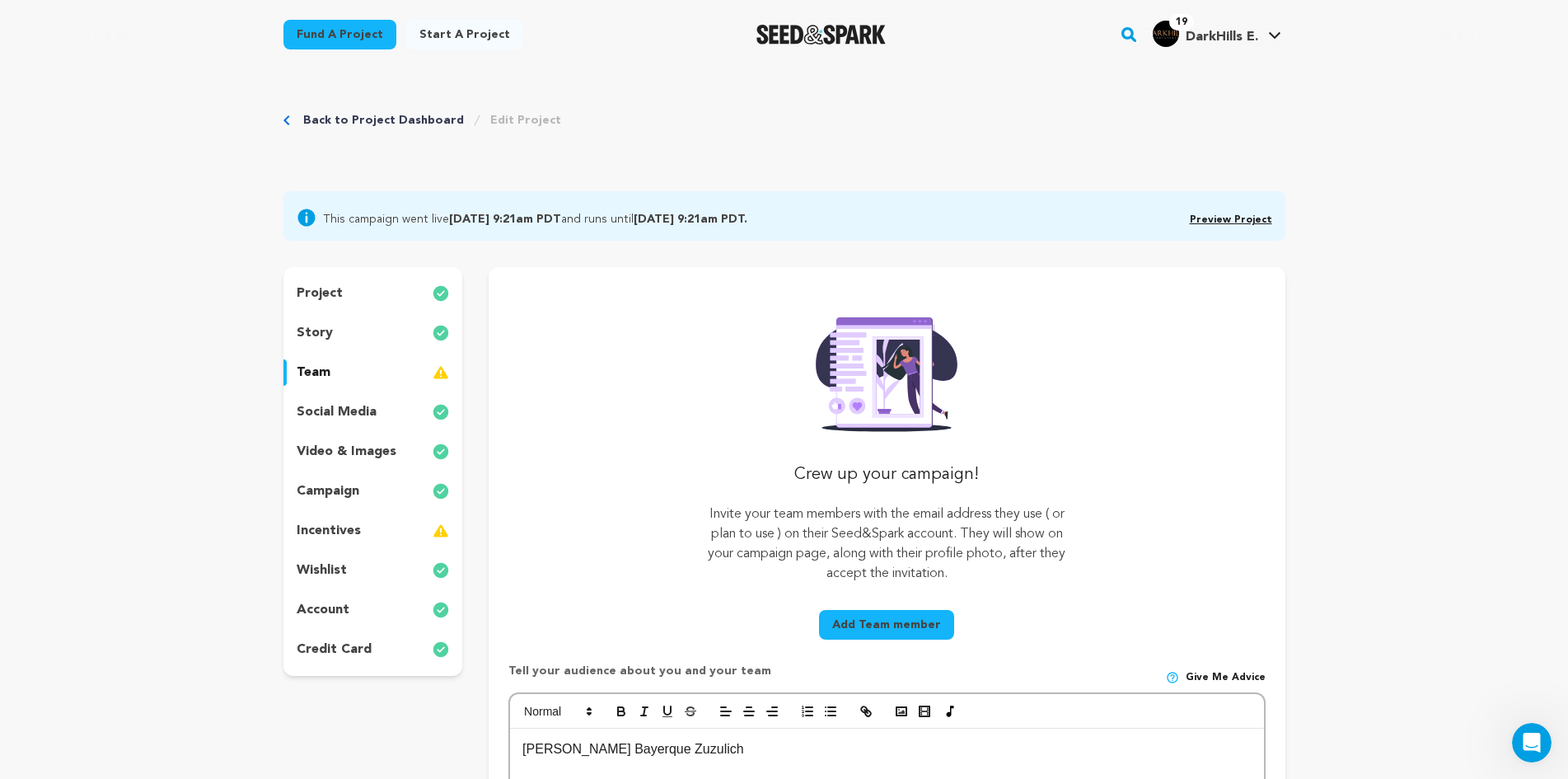
scroll to position [543, 0]
click at [1526, 741] on icon "Open Intercom Messenger" at bounding box center [1529, 740] width 27 height 27
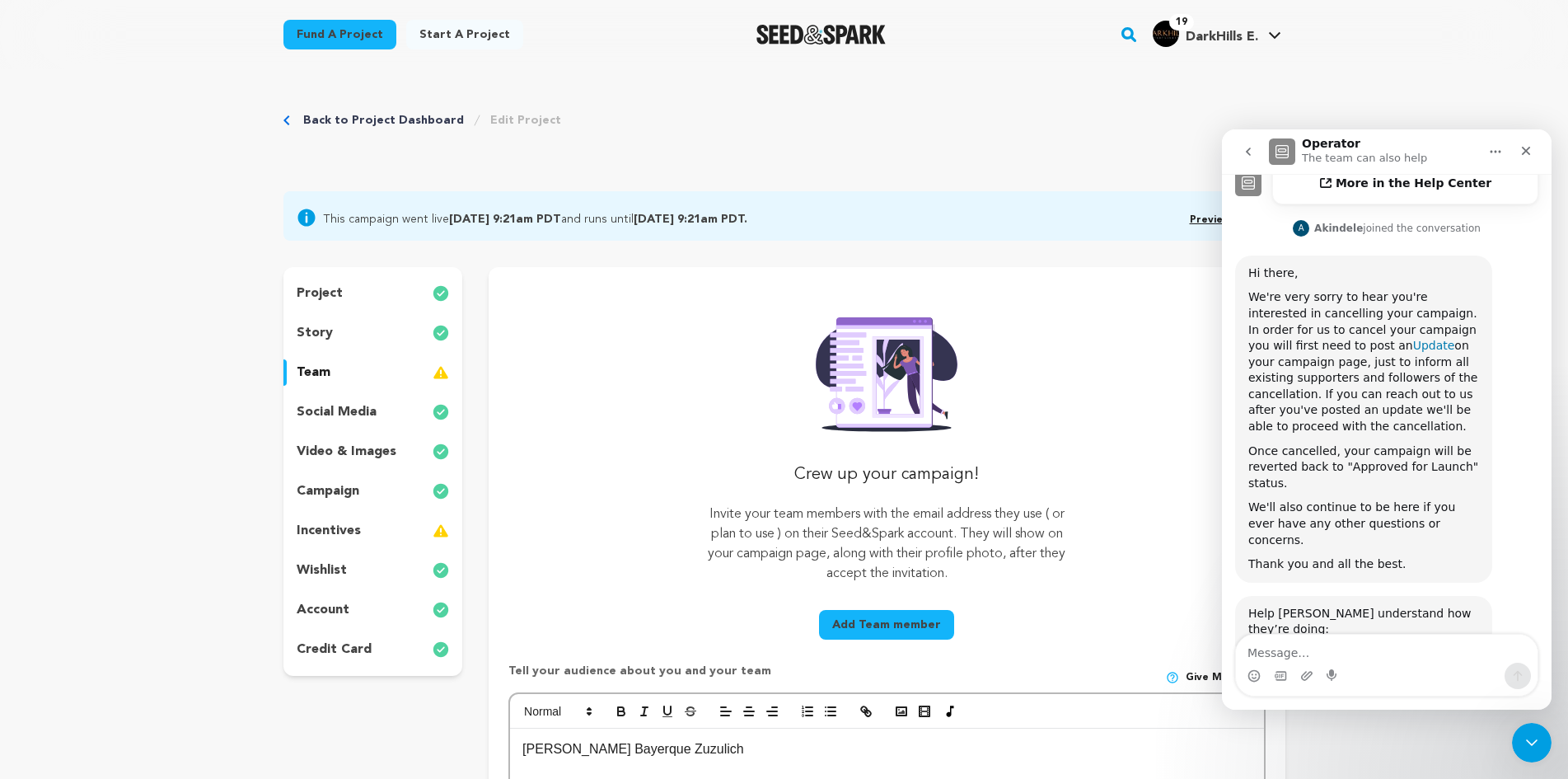
click at [1413, 339] on link "Update" at bounding box center [1434, 345] width 42 height 13
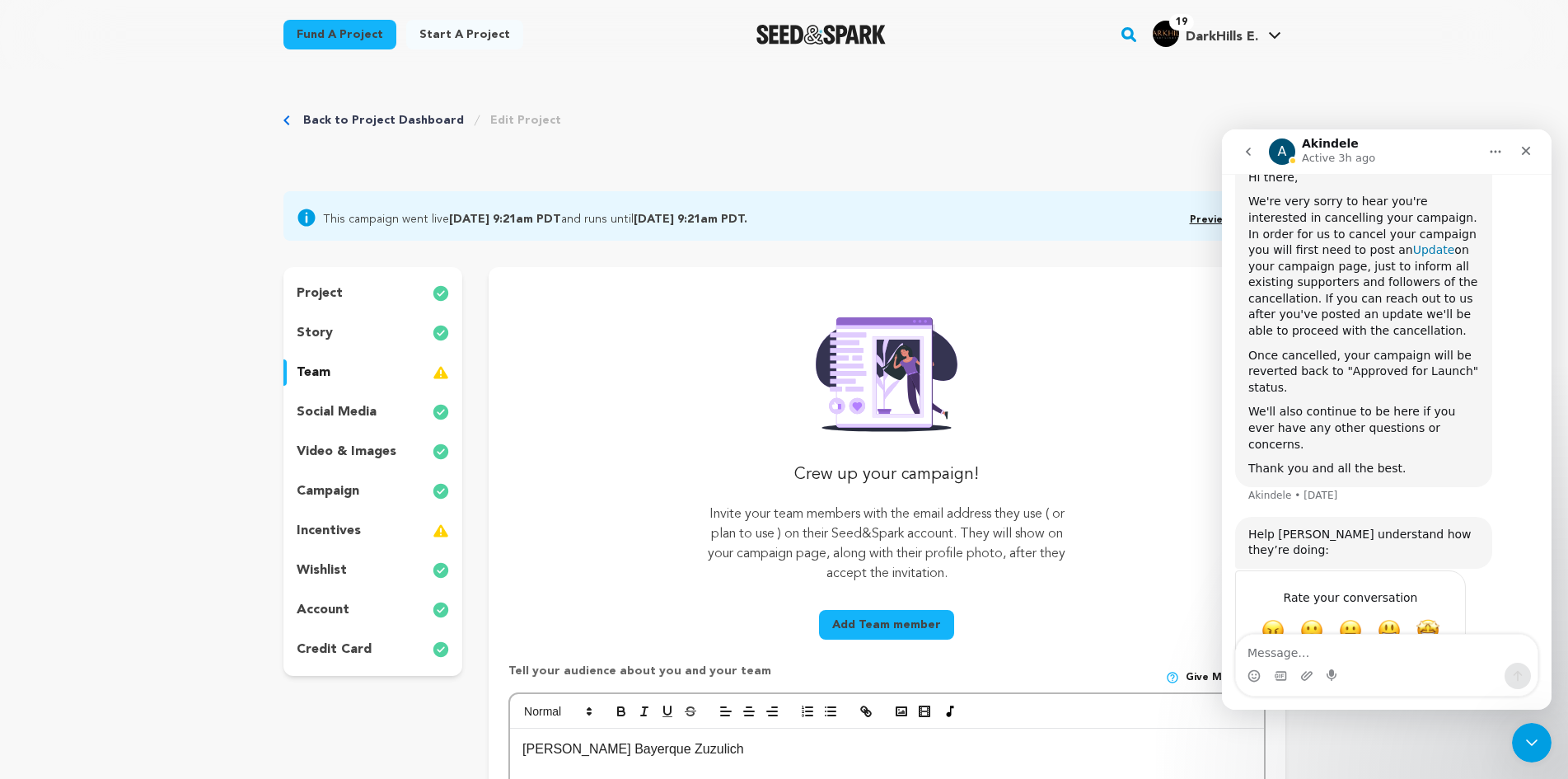
scroll to position [700, 0]
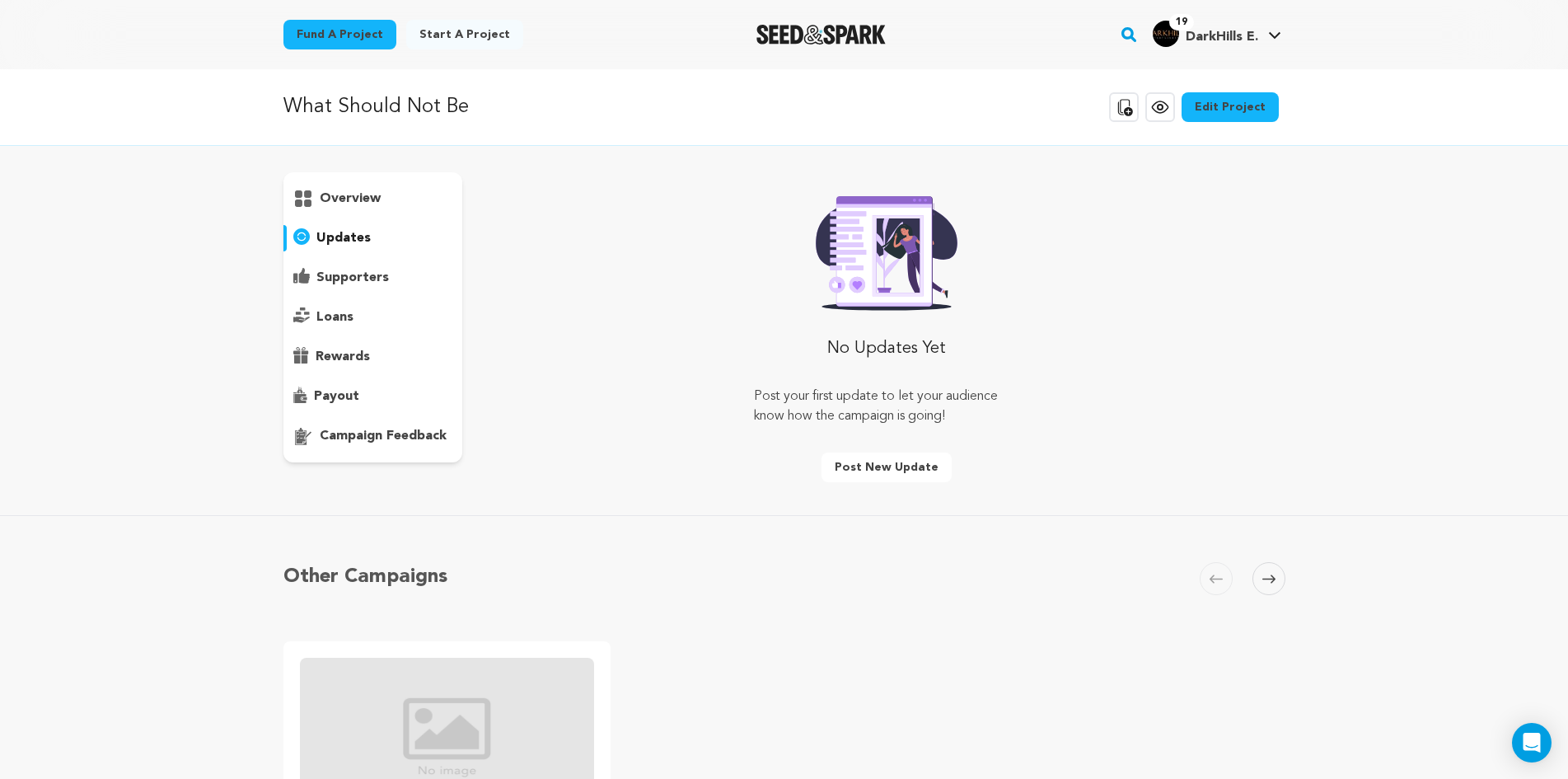
click at [913, 470] on button "Post new update" at bounding box center [886, 467] width 130 height 29
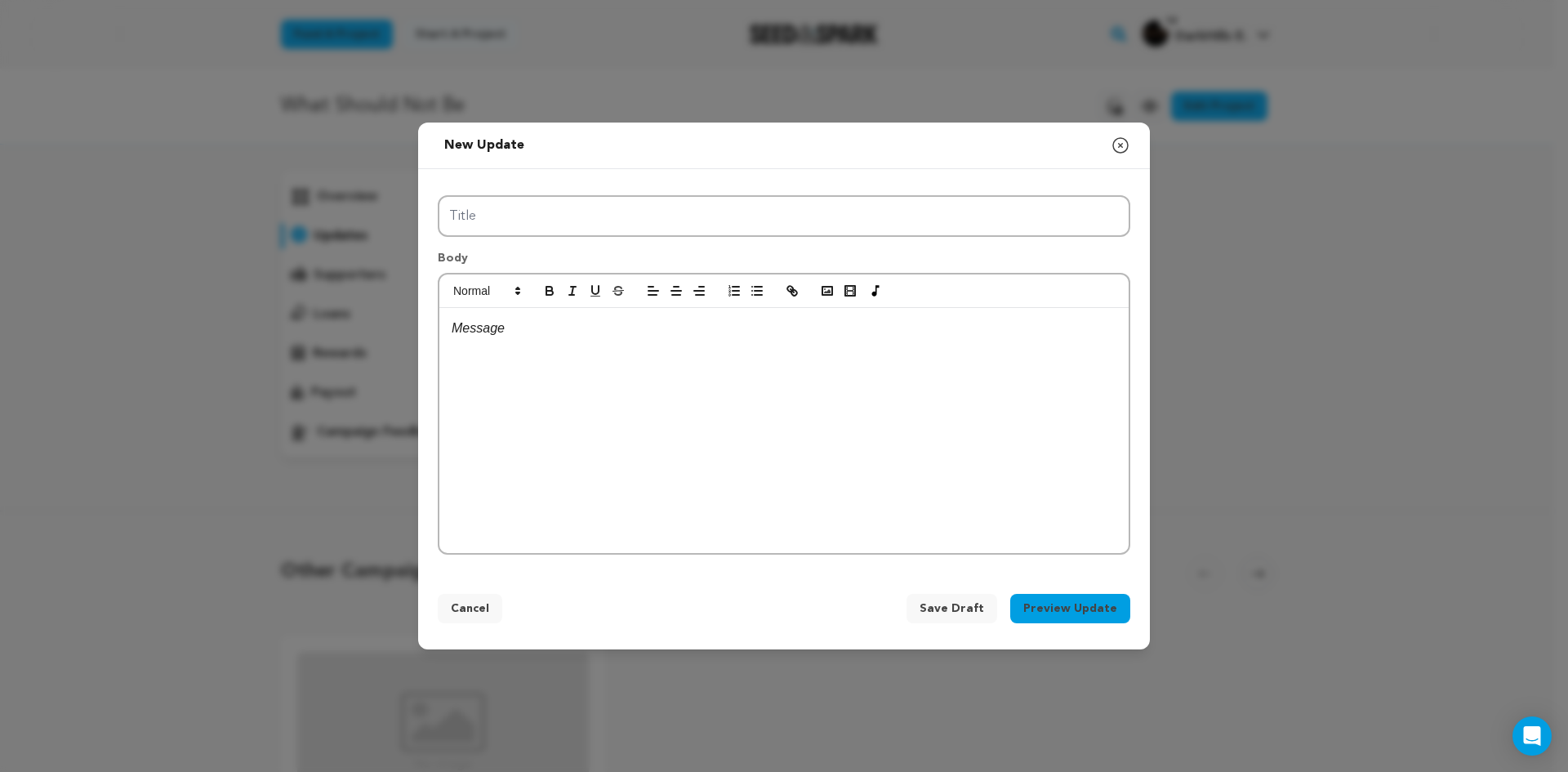
click at [632, 361] on div at bounding box center [784, 430] width 689 height 245
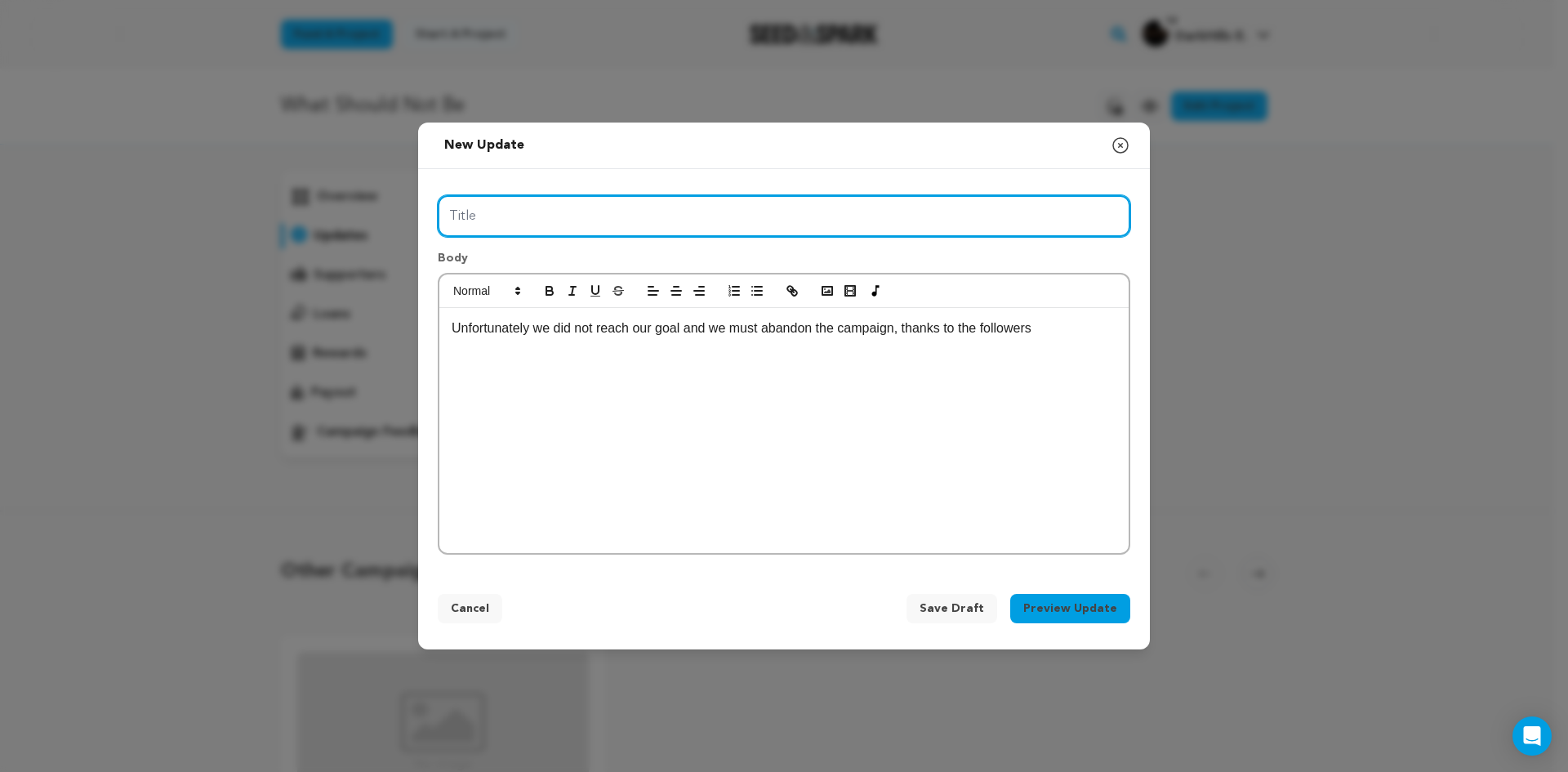
click at [565, 227] on input "Title" at bounding box center [784, 216] width 692 height 42
click at [752, 215] on input "Title" at bounding box center [784, 216] width 692 height 42
paste input "we will end the campaign"
type input "we will end the campaign"
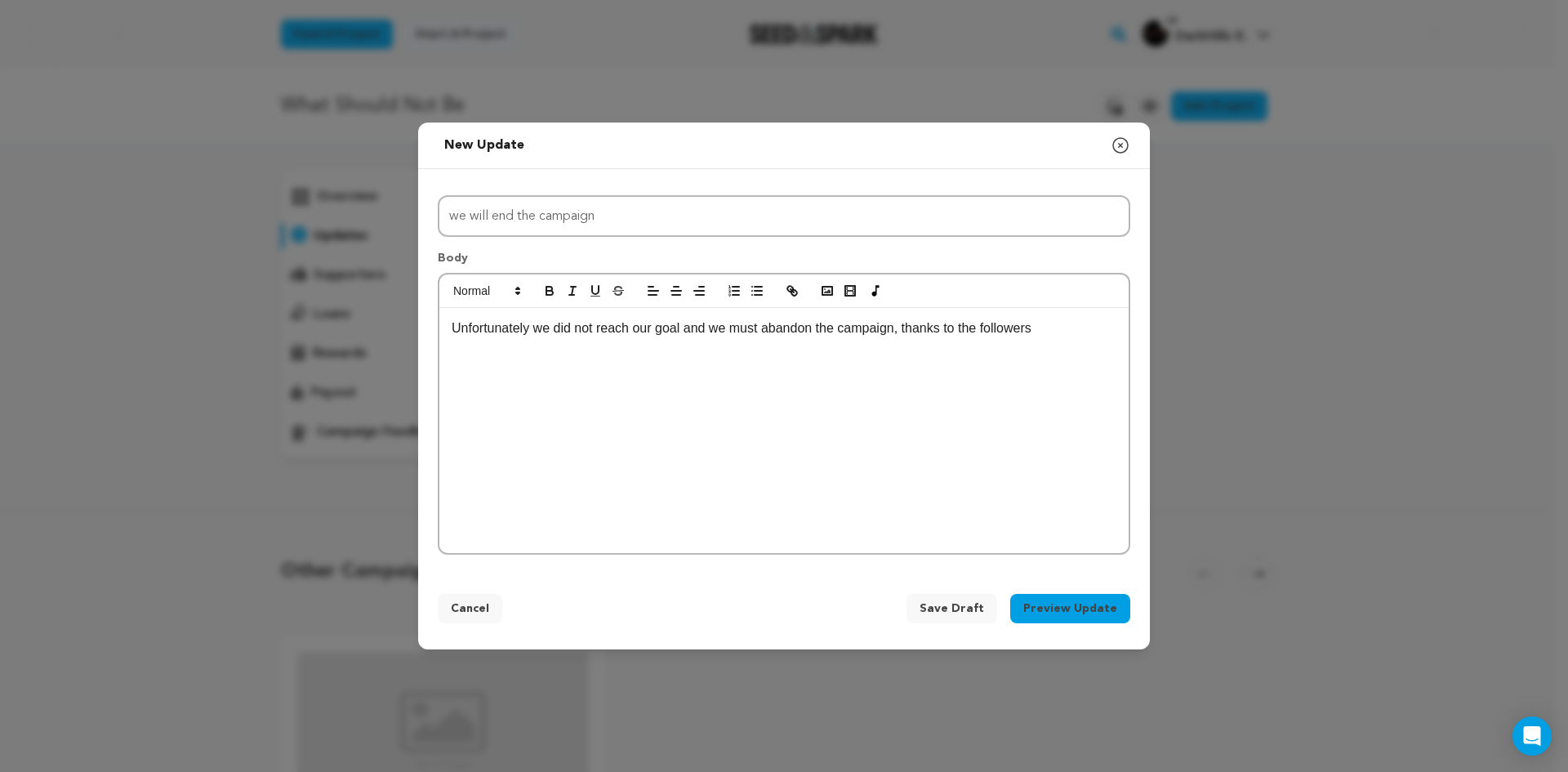
click at [1100, 608] on button "Preview Update" at bounding box center [1070, 607] width 120 height 29
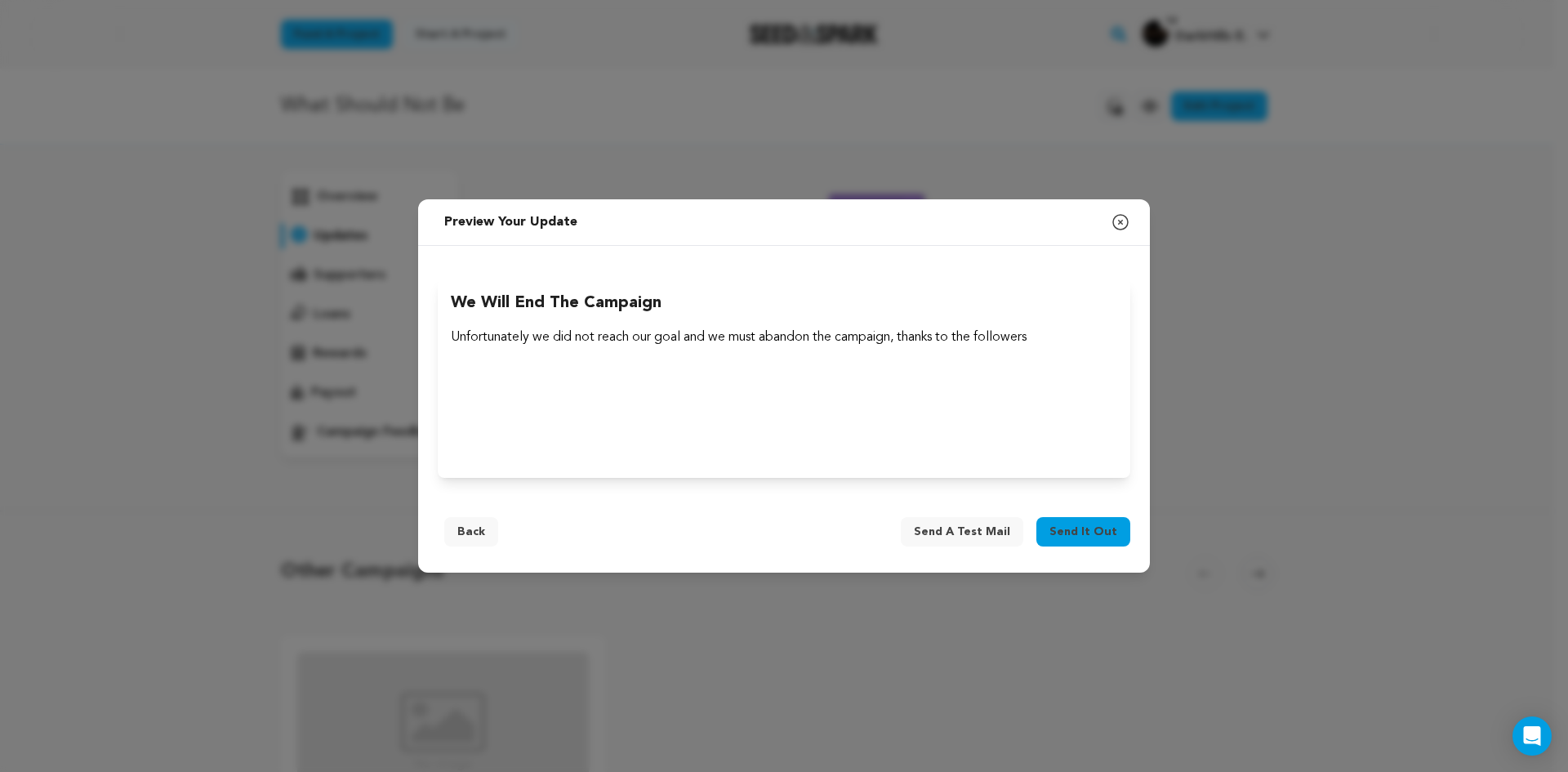
click at [1078, 530] on span "Send it out" at bounding box center [1084, 532] width 68 height 17
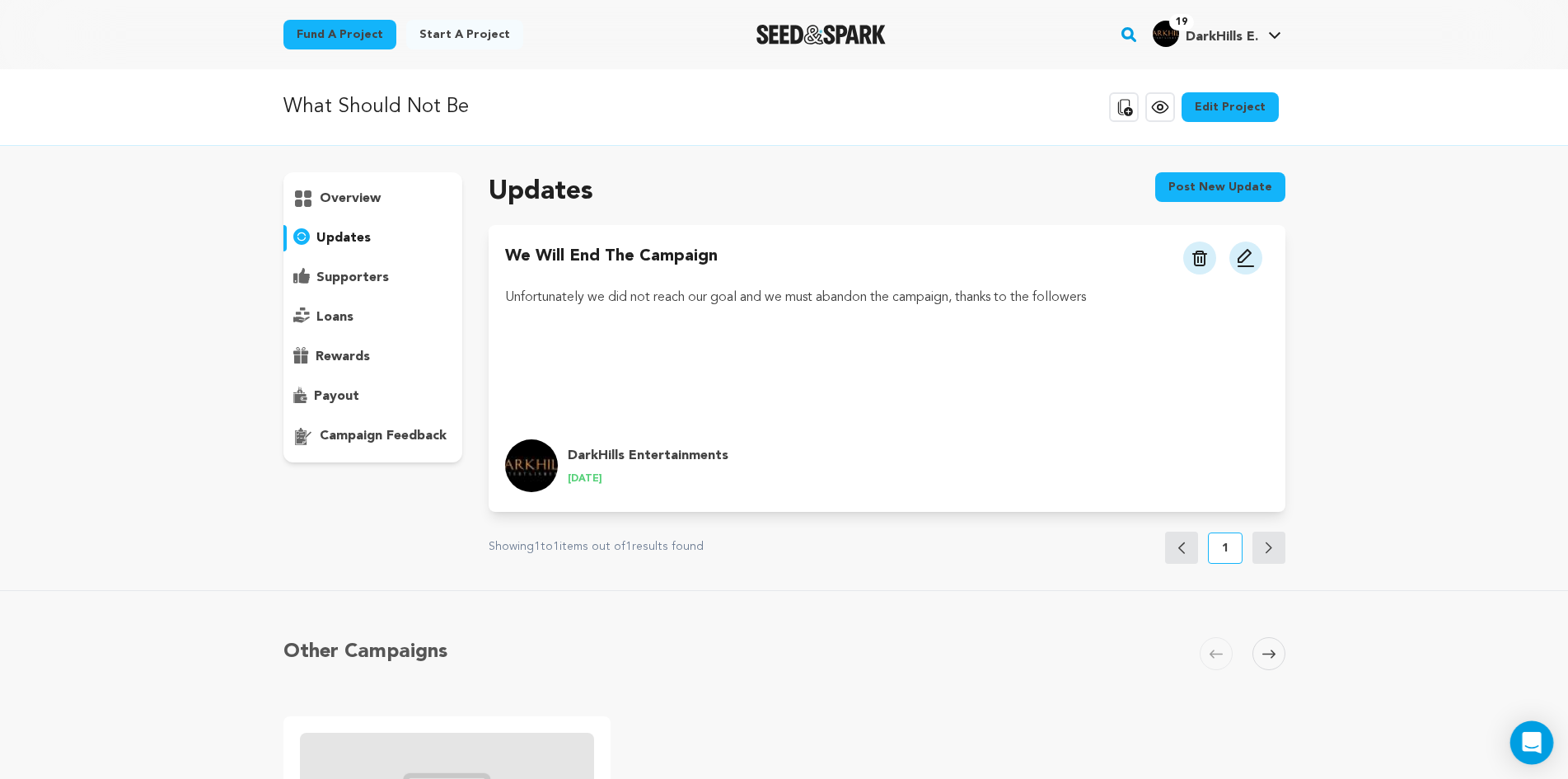
click at [1528, 736] on icon "Open Intercom Messenger" at bounding box center [1531, 743] width 19 height 22
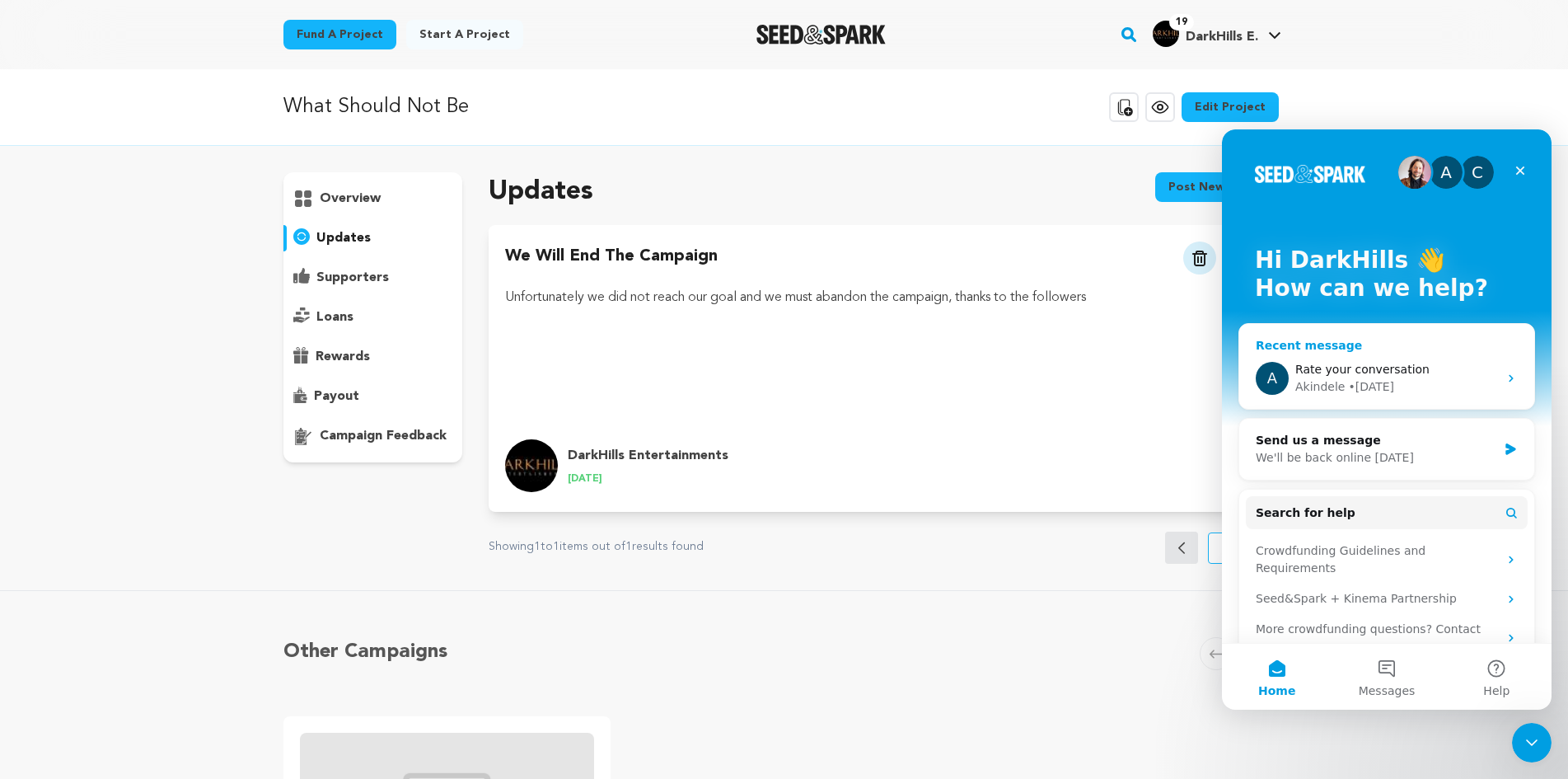
click at [1344, 369] on span "Rate your conversation" at bounding box center [1363, 369] width 134 height 13
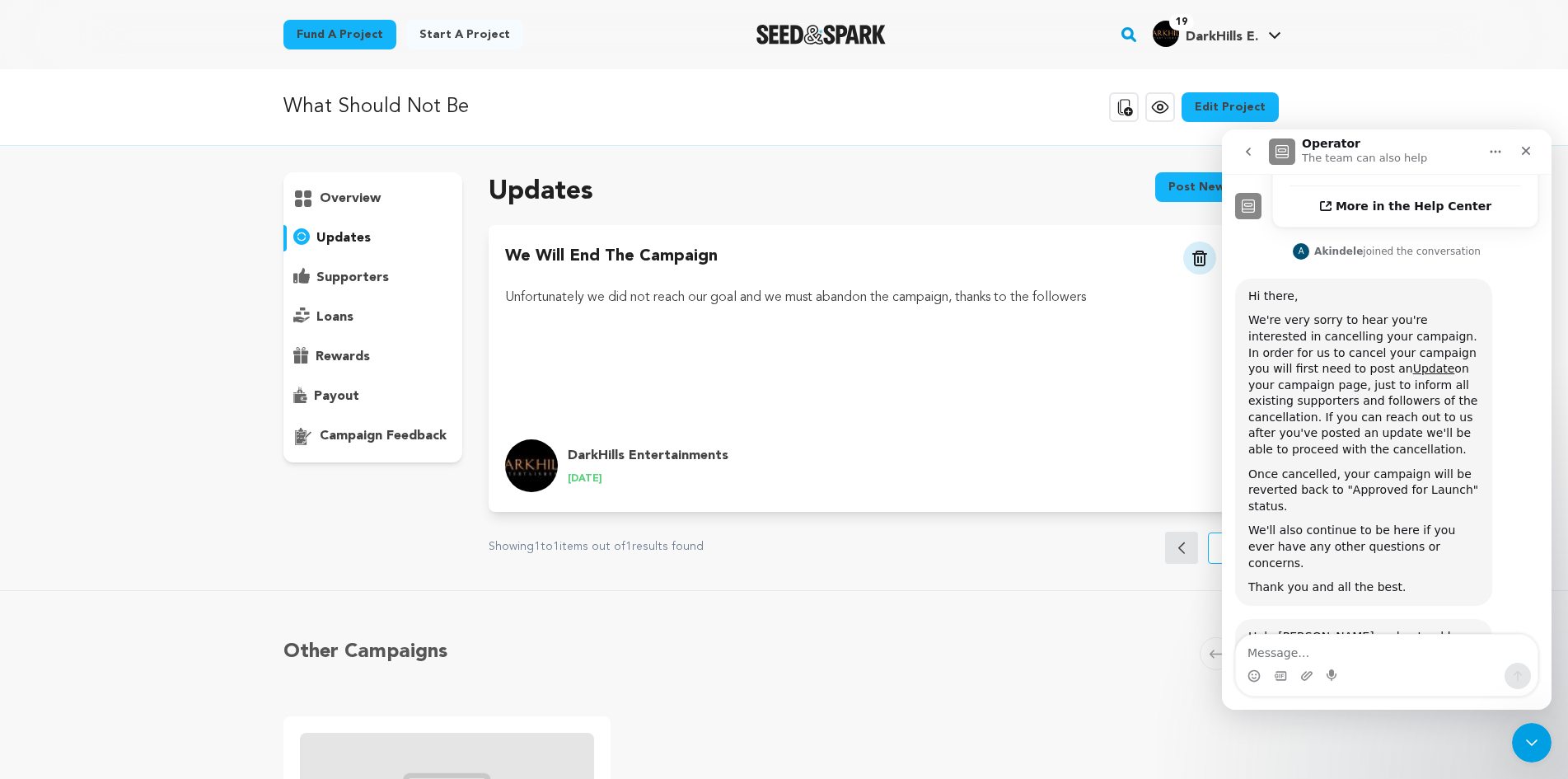
scroll to position [543, 0]
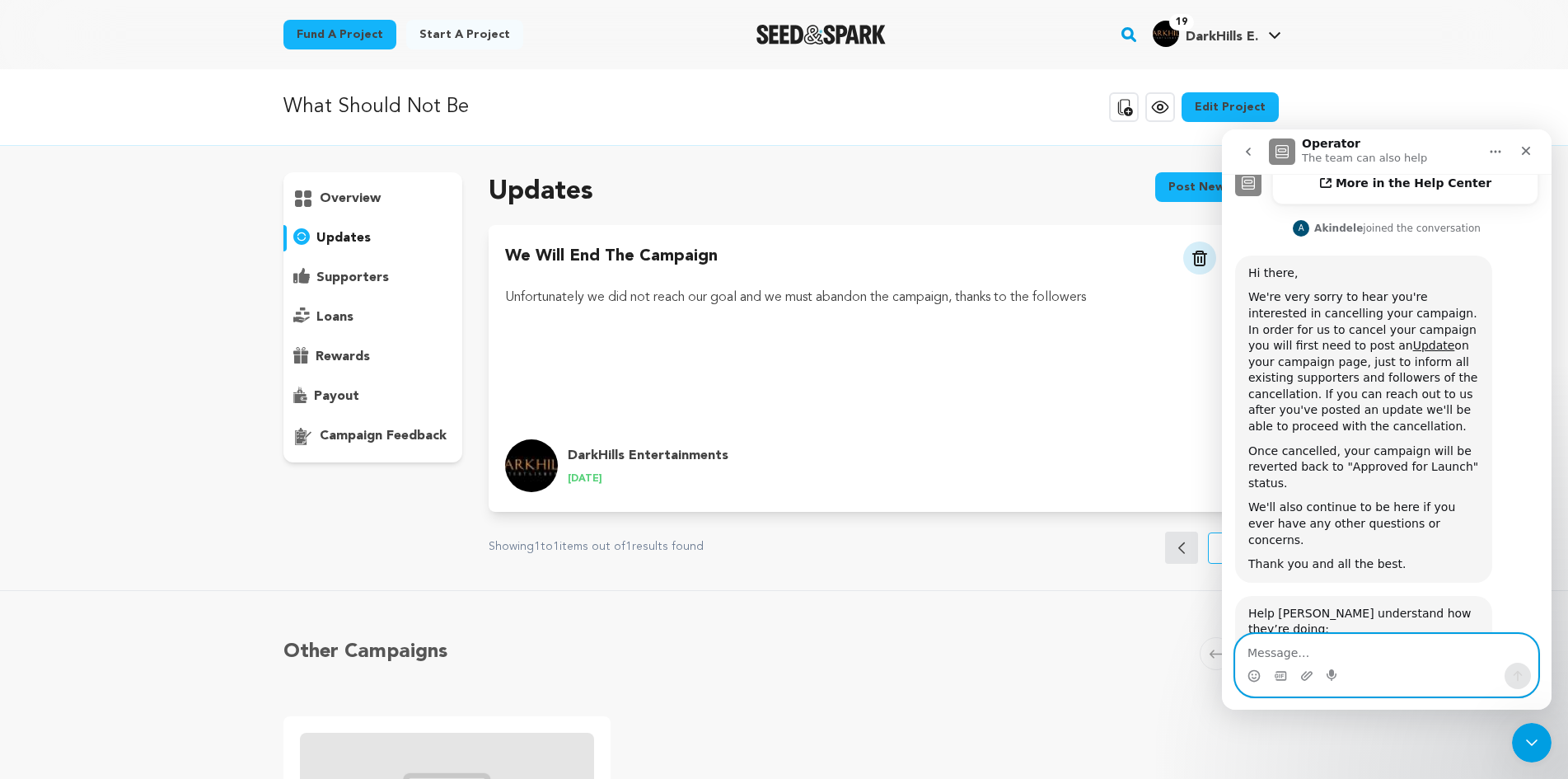
click at [1317, 647] on textarea "Message…" at bounding box center [1387, 648] width 302 height 28
click at [1333, 646] on textarea "Message…" at bounding box center [1387, 648] width 302 height 28
paste textarea "Hello, the cancellation update has been published. We are awaiting the cancella…"
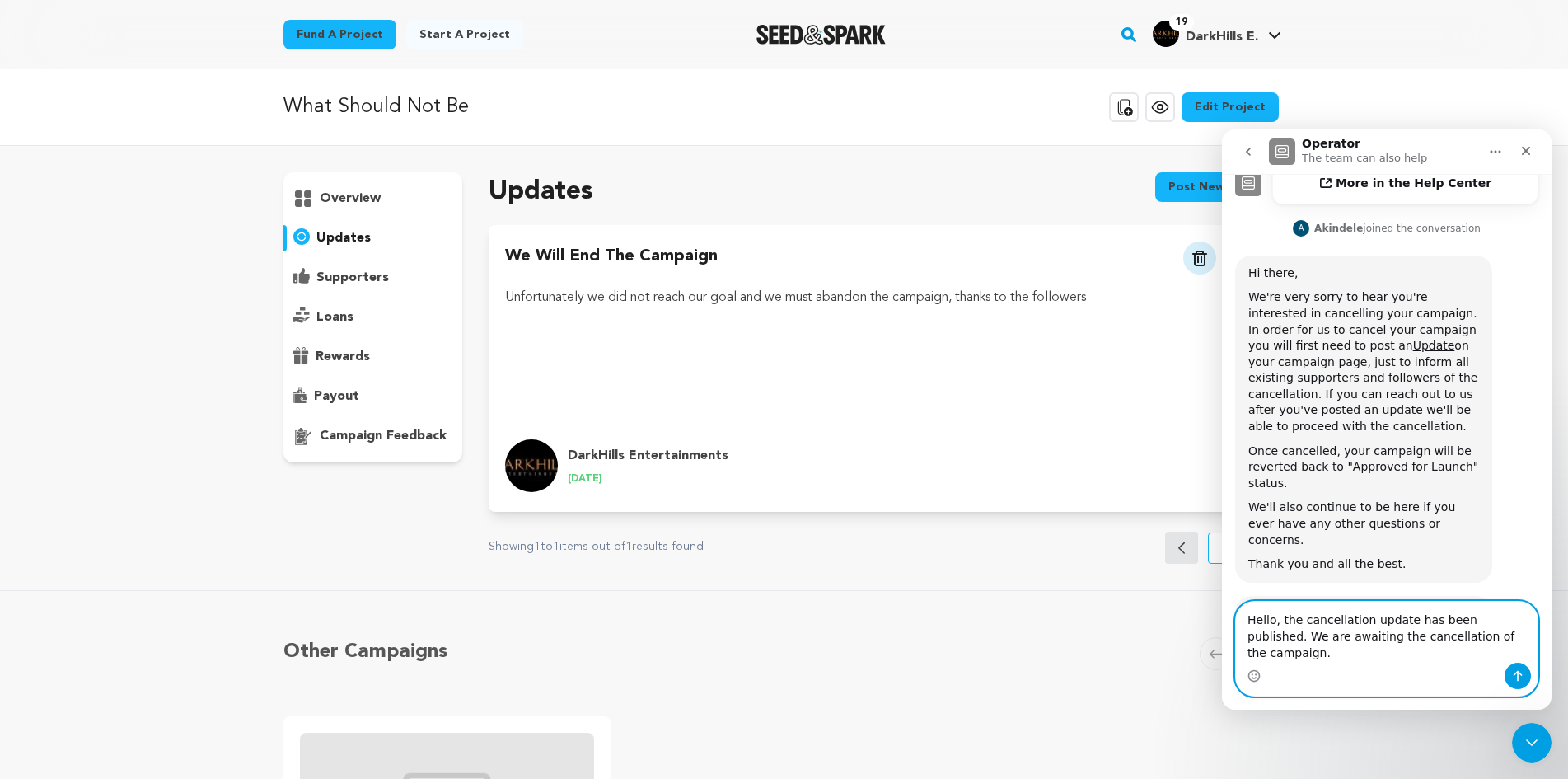
scroll to position [575, 0]
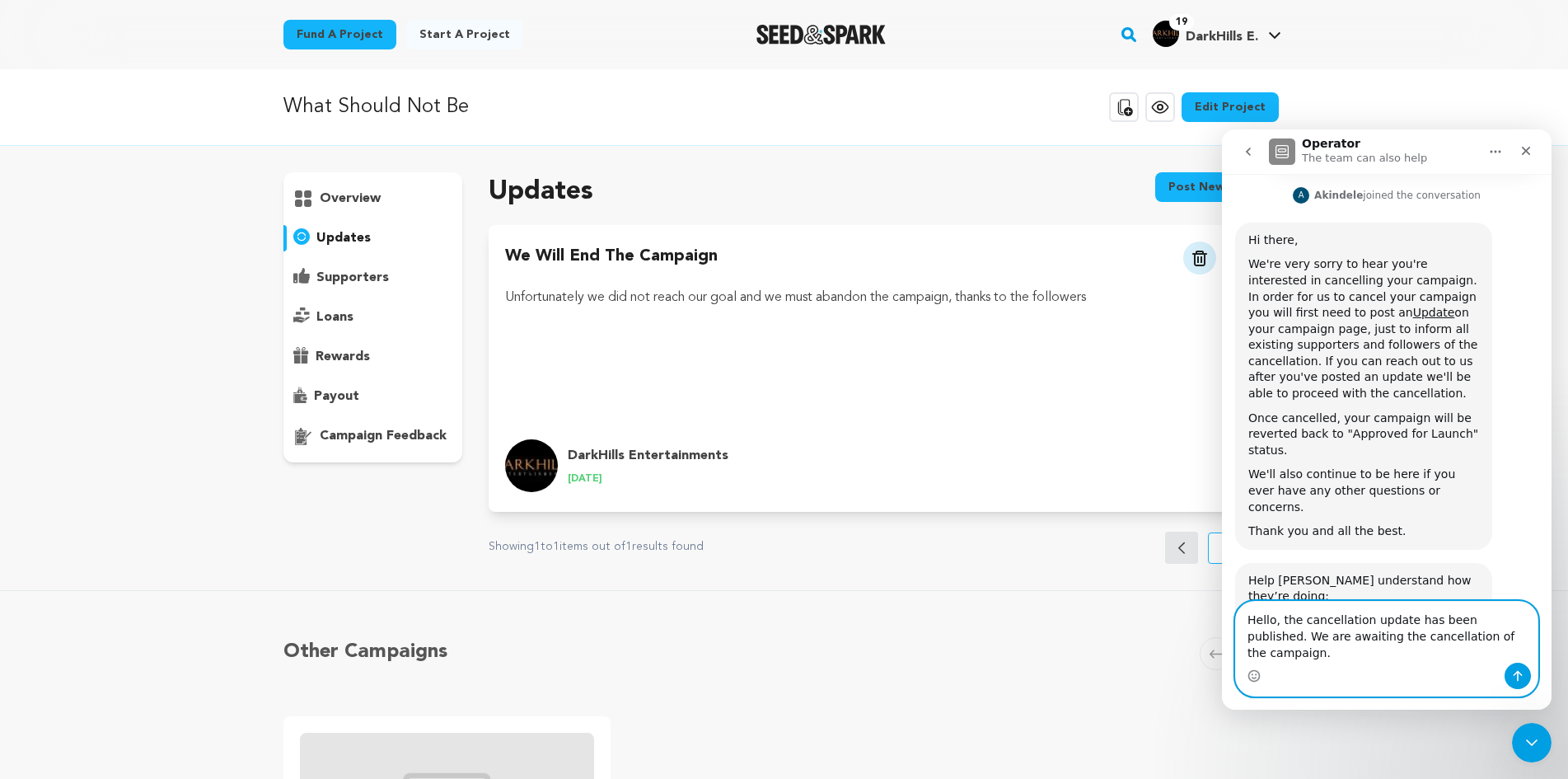
type textarea "Hello, the cancellation update has been published. We are awaiting the cancella…"
click at [1516, 670] on icon "Send a message…" at bounding box center [1518, 676] width 13 height 13
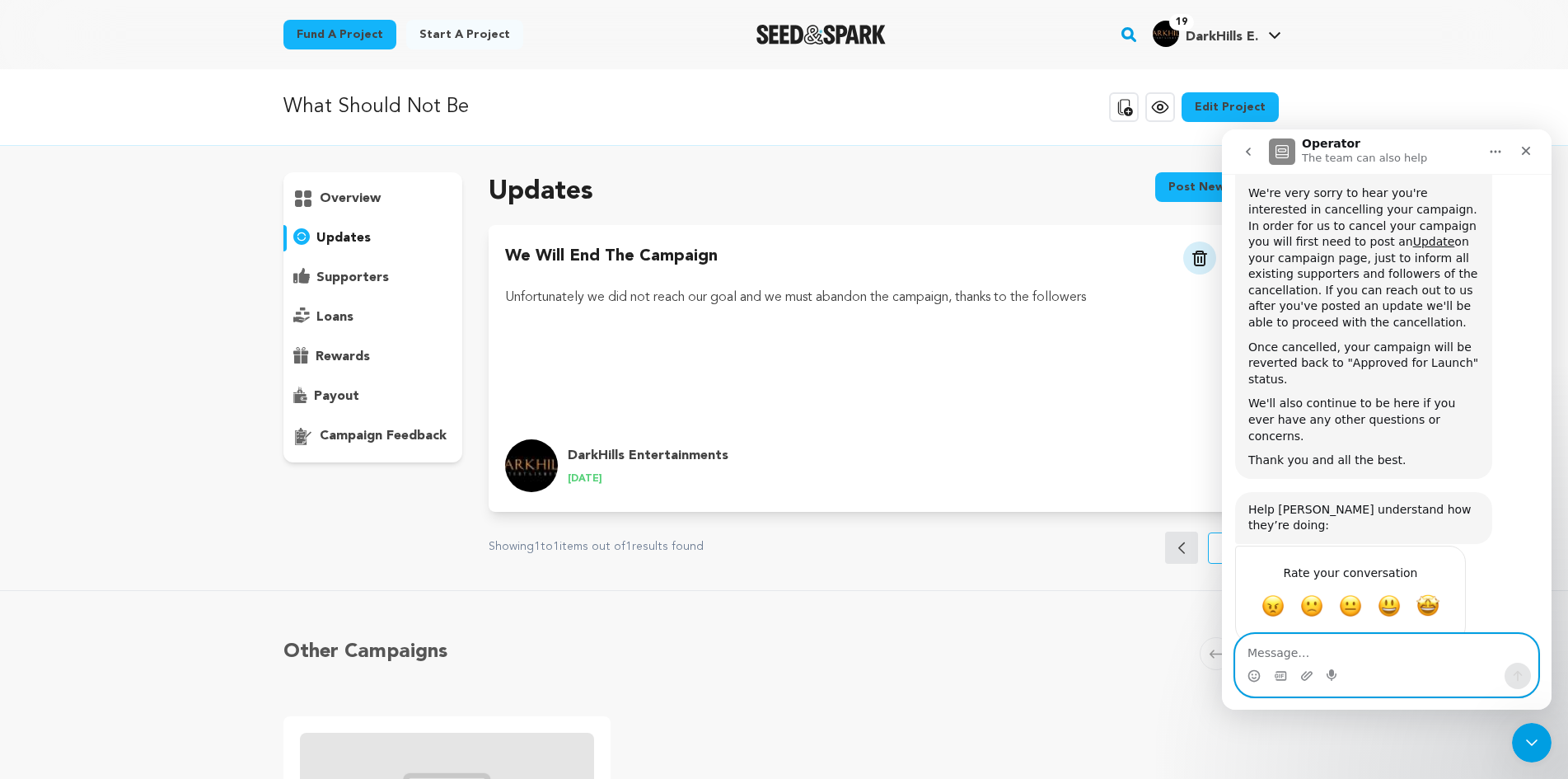
scroll to position [684, 0]
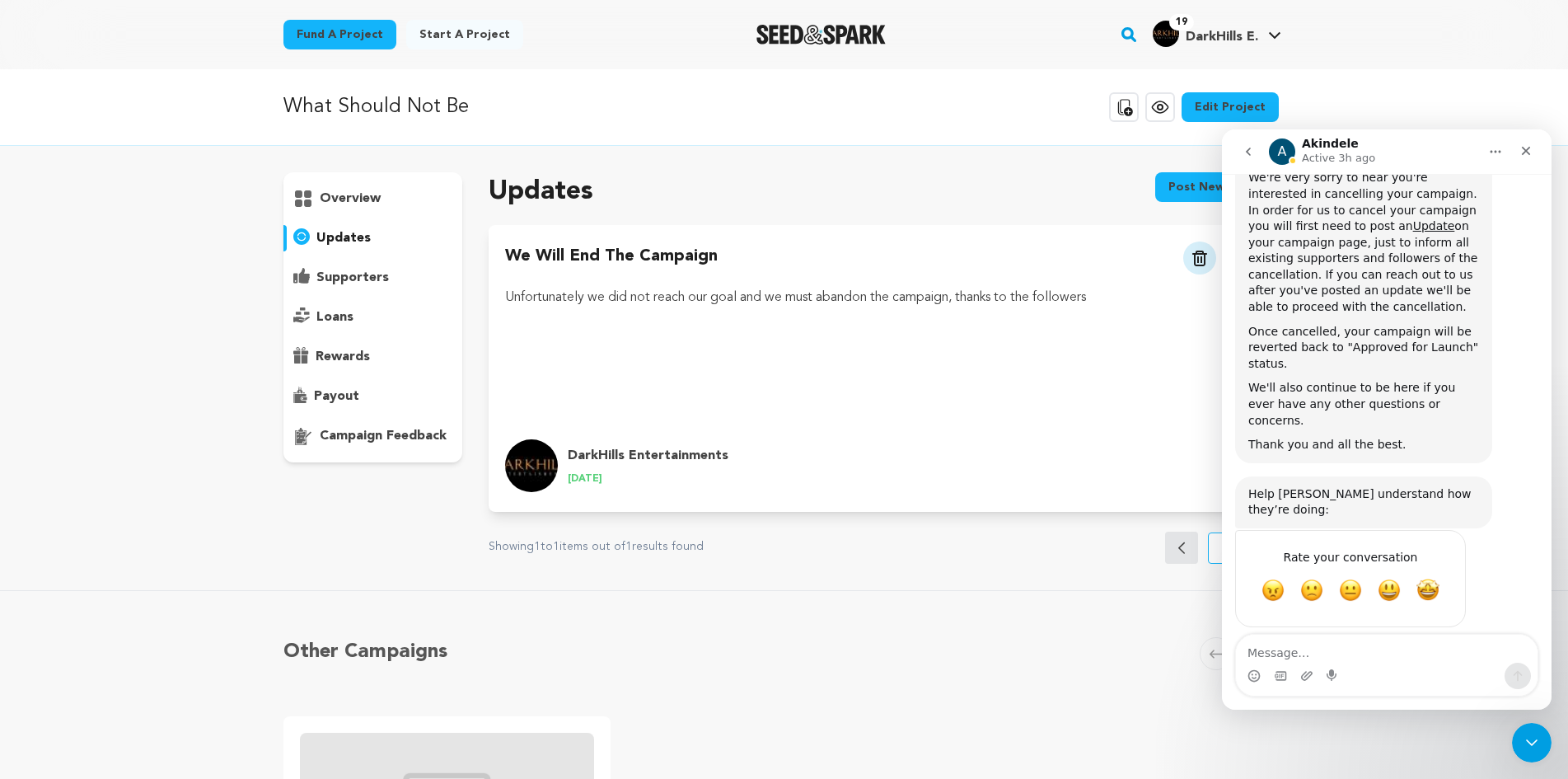
click at [762, 36] on img "Seed&Spark Homepage" at bounding box center [821, 34] width 129 height 20
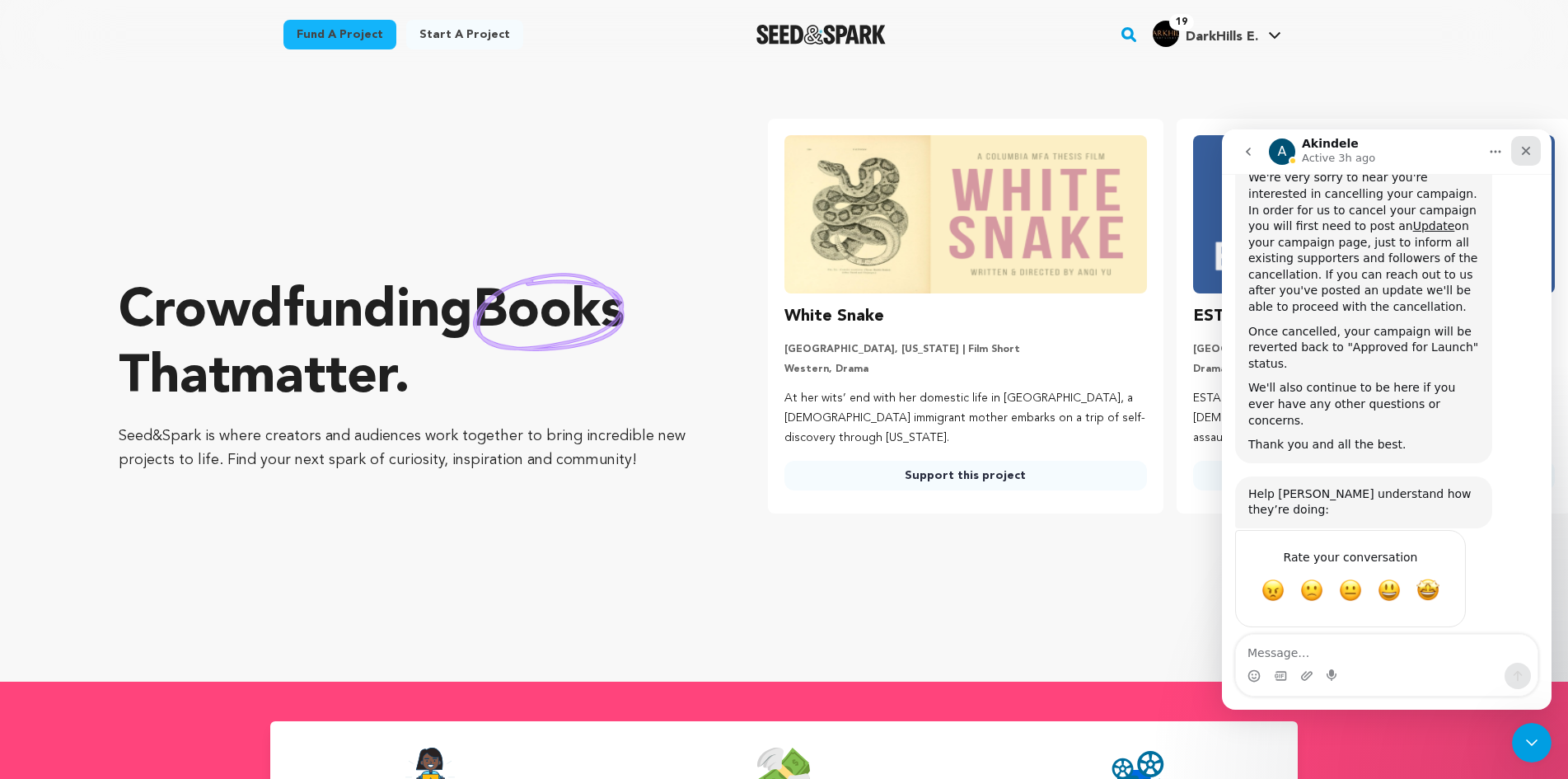
click at [1527, 152] on icon "Close" at bounding box center [1526, 151] width 9 height 9
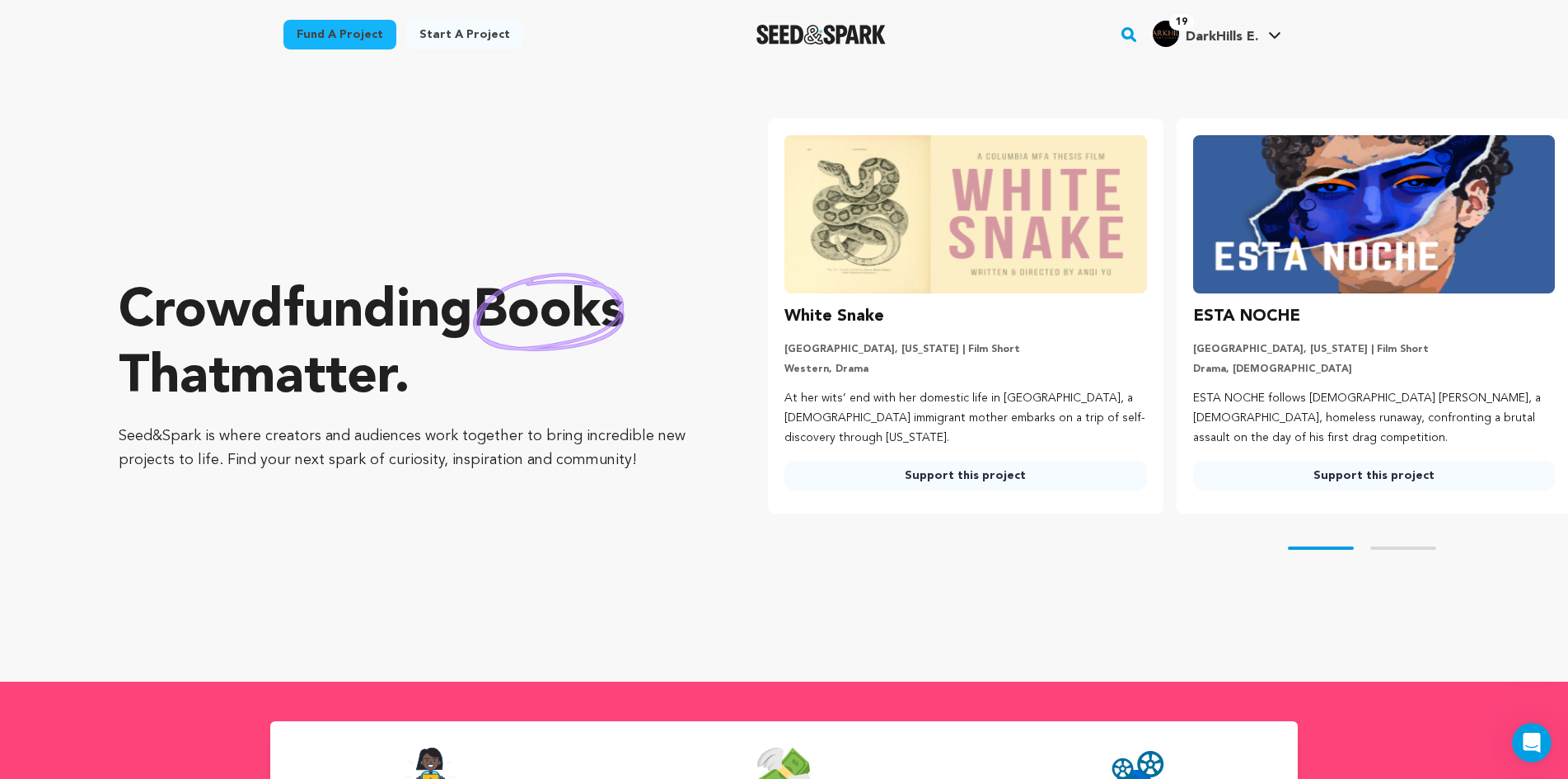
scroll to position [684, 0]
